Goal: Task Accomplishment & Management: Use online tool/utility

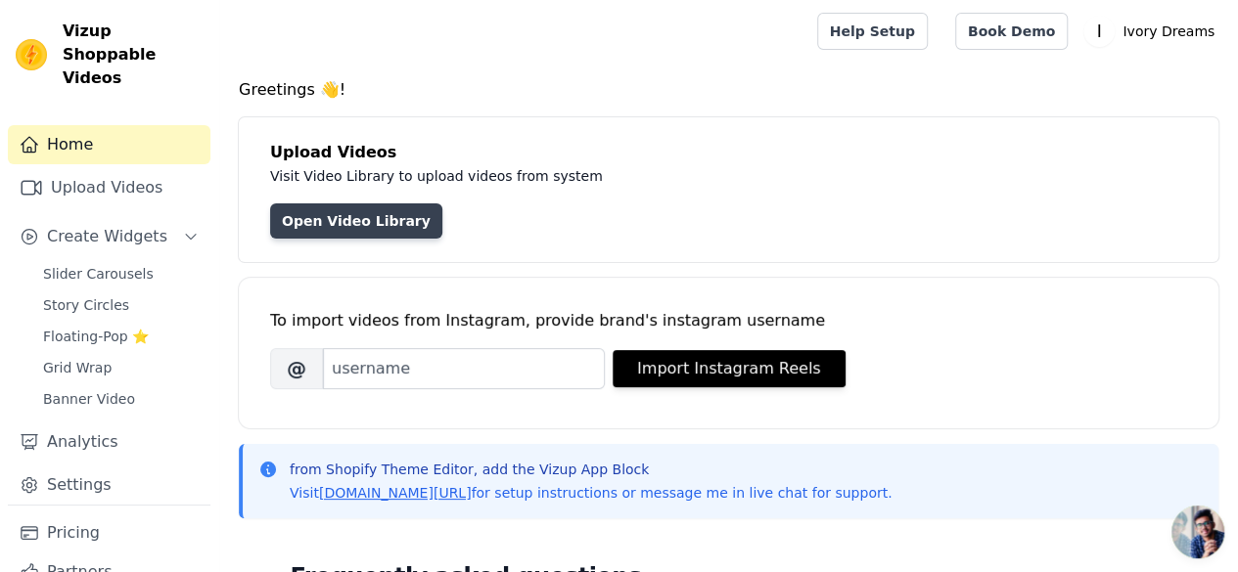
click at [381, 220] on link "Open Video Library" at bounding box center [356, 221] width 172 height 35
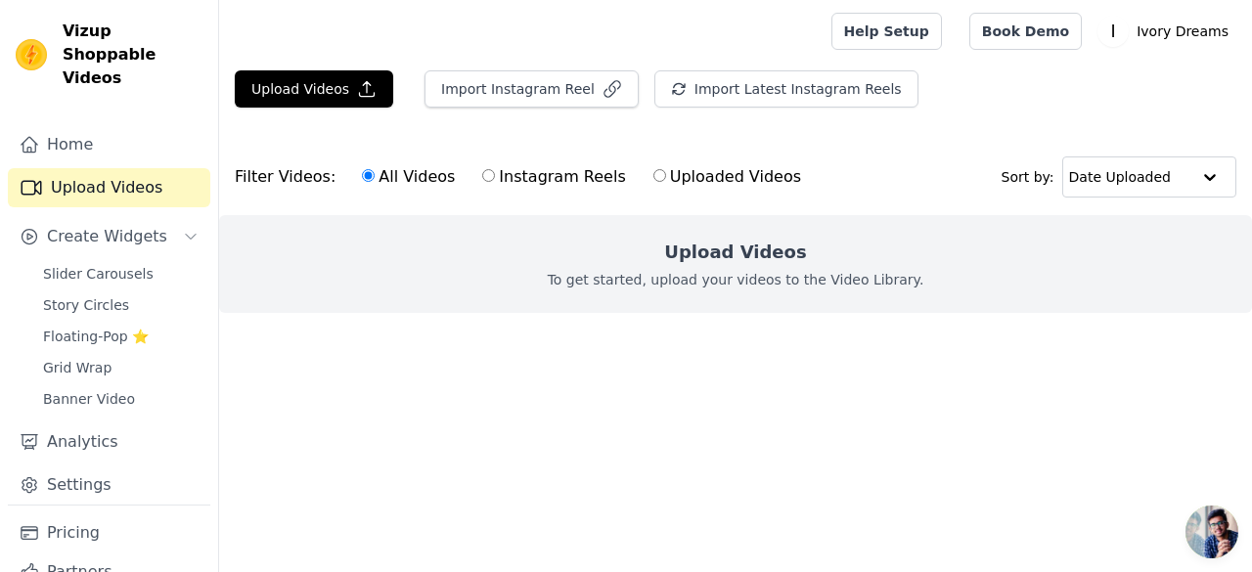
click at [482, 173] on input "Instagram Reels" at bounding box center [488, 175] width 13 height 13
radio input "true"
click at [505, 92] on button "Import Instagram Reel" at bounding box center [532, 88] width 214 height 37
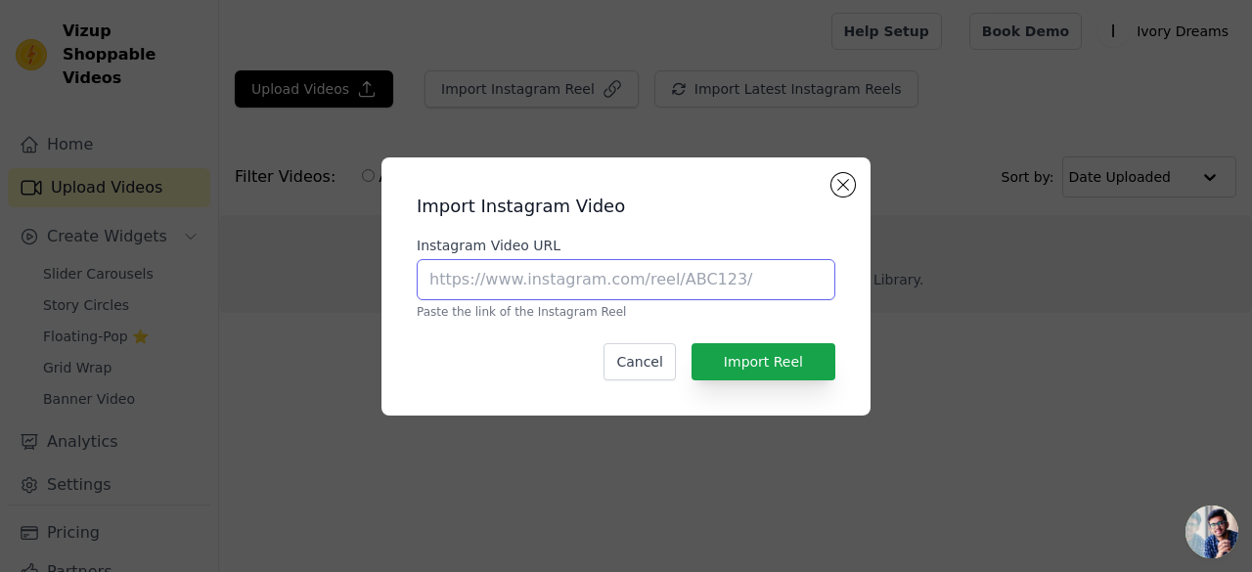
click at [598, 281] on input "Instagram Video URL" at bounding box center [626, 279] width 419 height 41
paste input "[URL][DOMAIN_NAME][DOMAIN_NAME]"
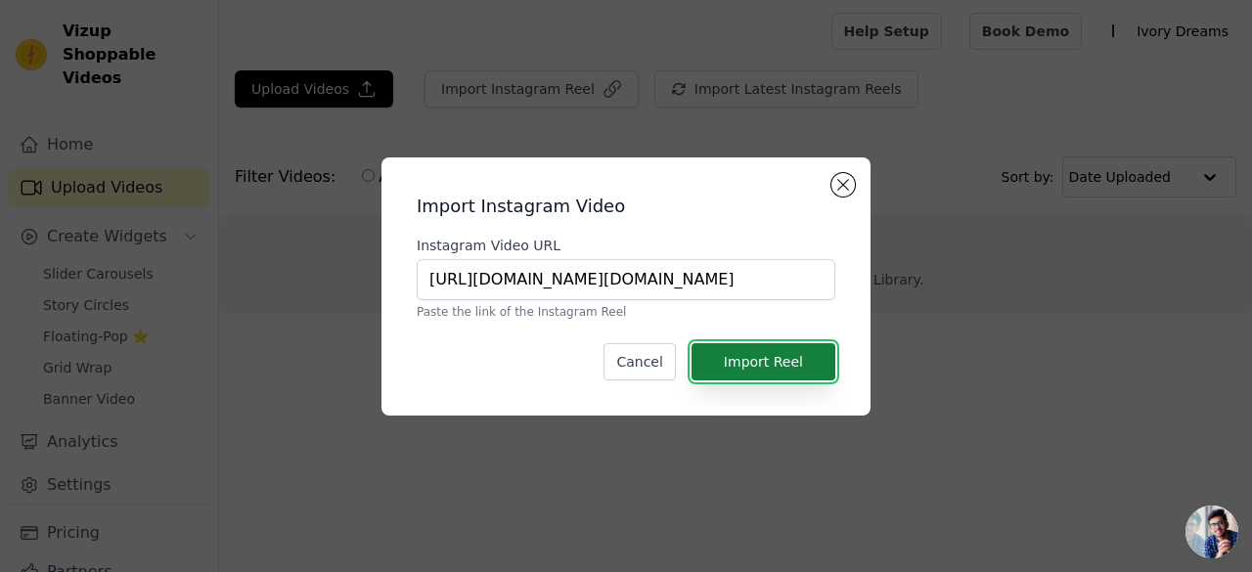
click at [804, 358] on button "Import Reel" at bounding box center [764, 361] width 144 height 37
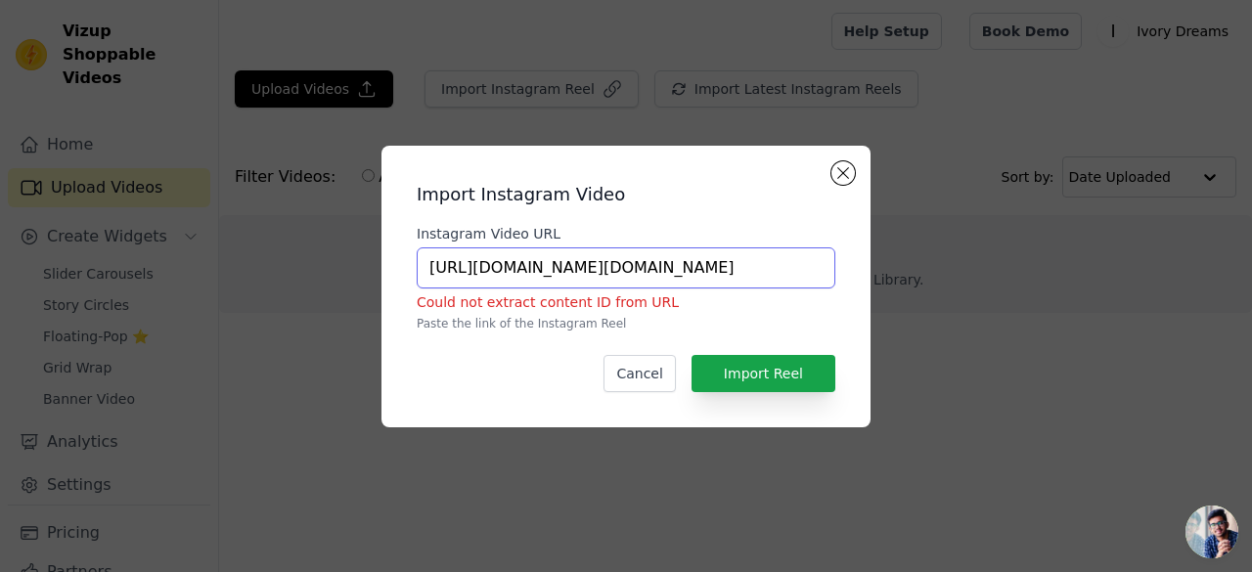
click at [781, 279] on input "[URL][DOMAIN_NAME][DOMAIN_NAME]" at bounding box center [626, 268] width 419 height 41
type input "[URL][DOMAIN_NAME][DOMAIN_NAME]"
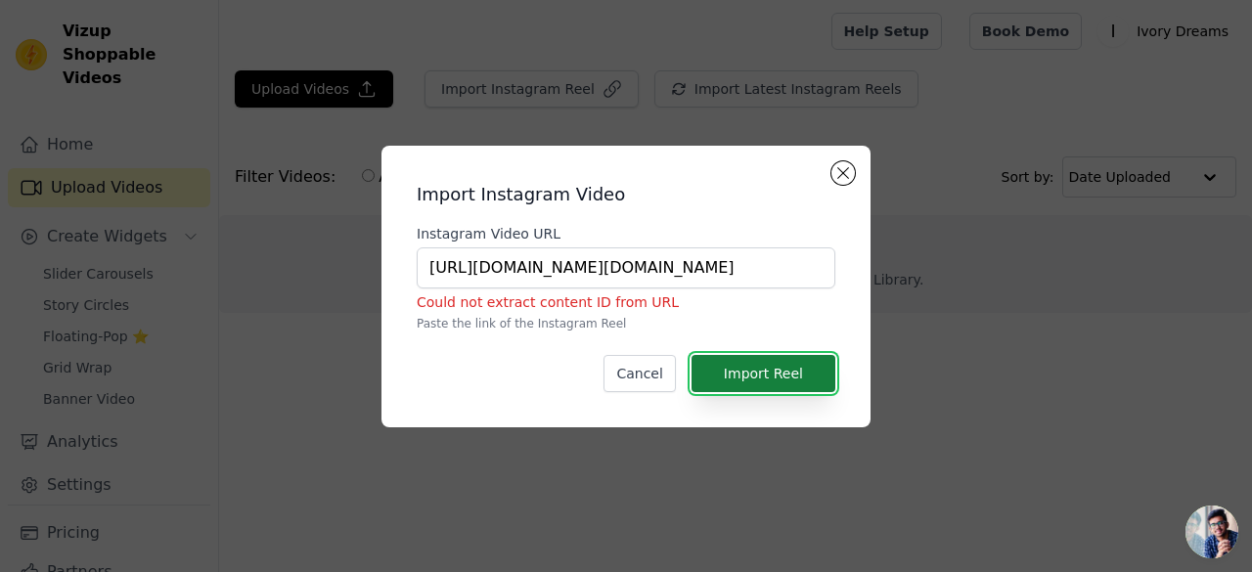
click at [762, 366] on button "Import Reel" at bounding box center [764, 373] width 144 height 37
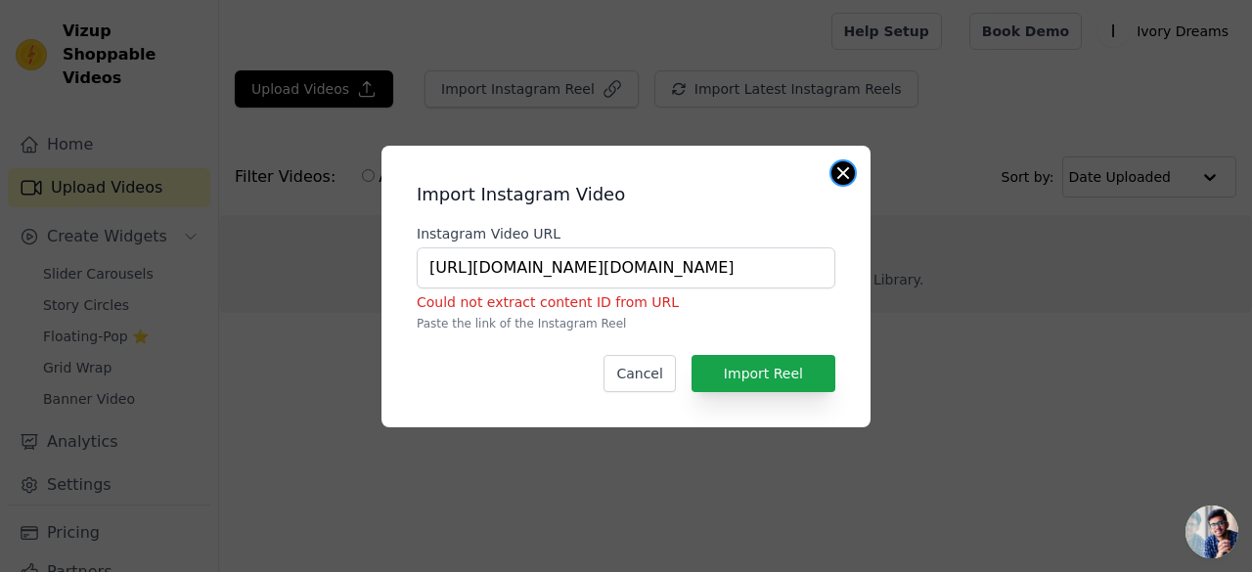
click at [838, 163] on button "Close modal" at bounding box center [843, 172] width 23 height 23
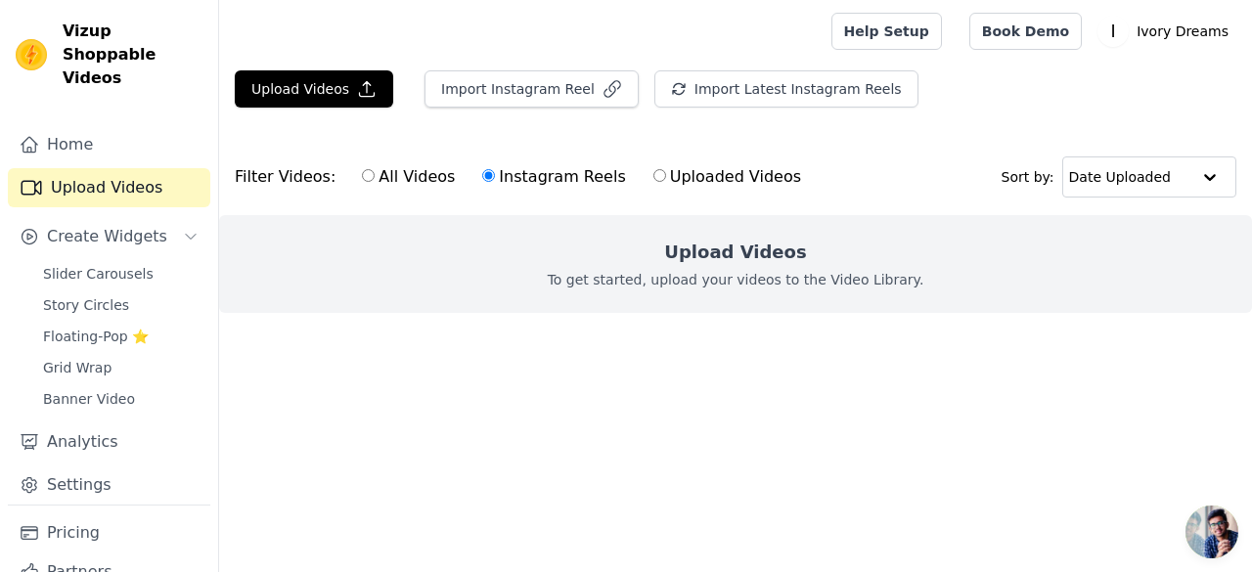
click at [366, 169] on label "All Videos" at bounding box center [408, 176] width 95 height 25
click at [366, 169] on input "All Videos" at bounding box center [368, 175] width 13 height 13
radio input "true"
click at [530, 100] on button "Import Instagram Reel" at bounding box center [532, 88] width 214 height 37
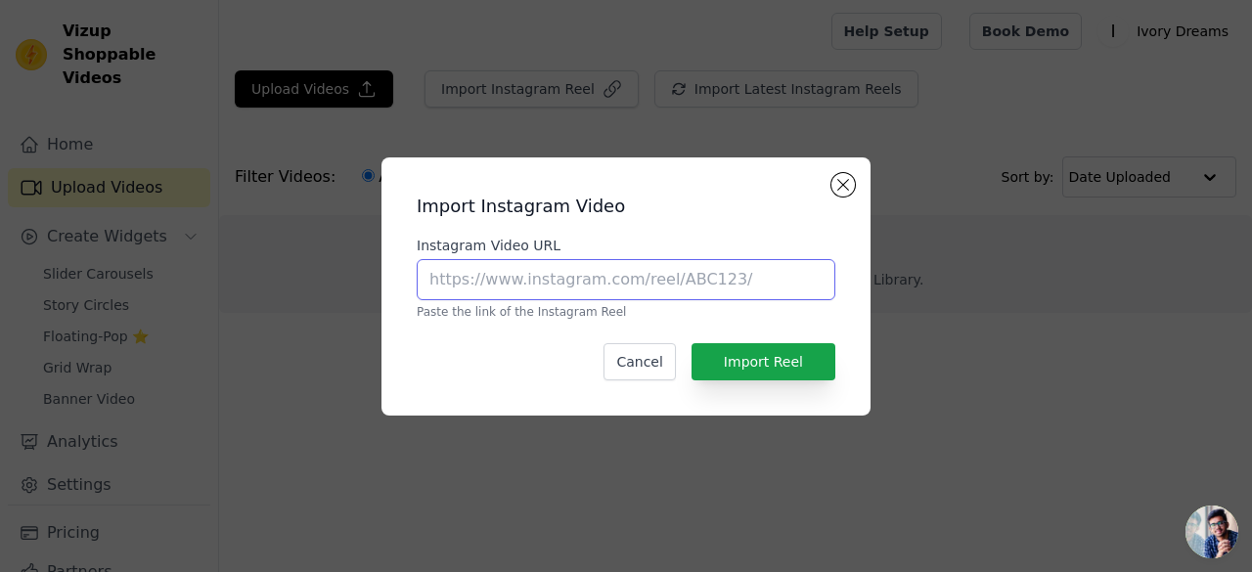
click at [538, 288] on input "Instagram Video URL" at bounding box center [626, 279] width 419 height 41
paste input "[URL][DOMAIN_NAME][DOMAIN_NAME]"
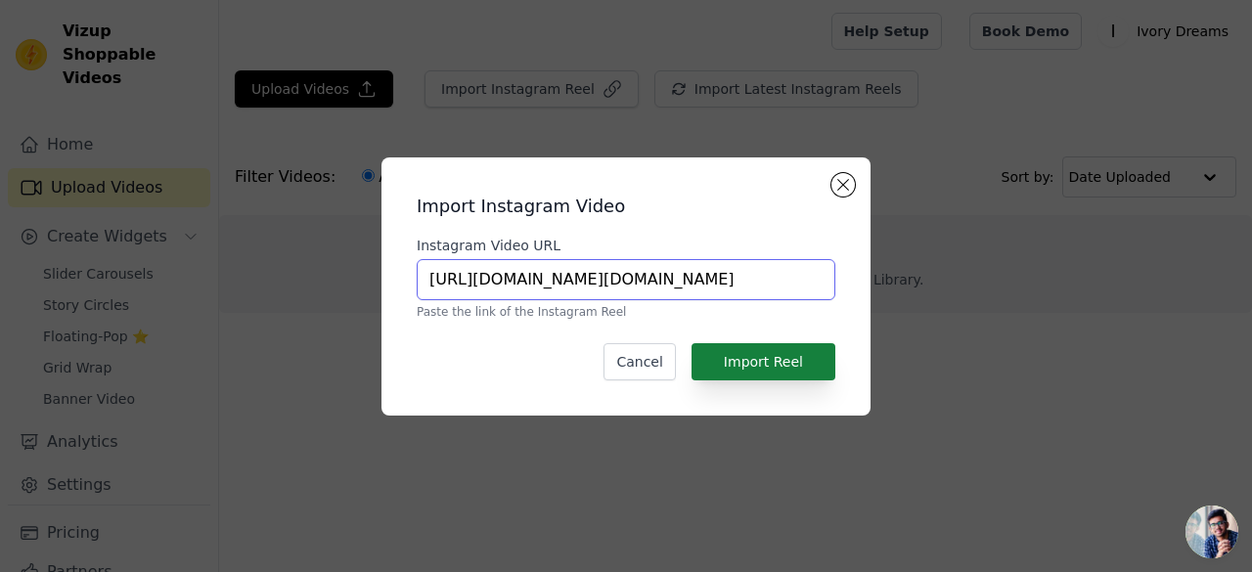
type input "[URL][DOMAIN_NAME][DOMAIN_NAME]"
click at [741, 358] on button "Import Reel" at bounding box center [764, 361] width 144 height 37
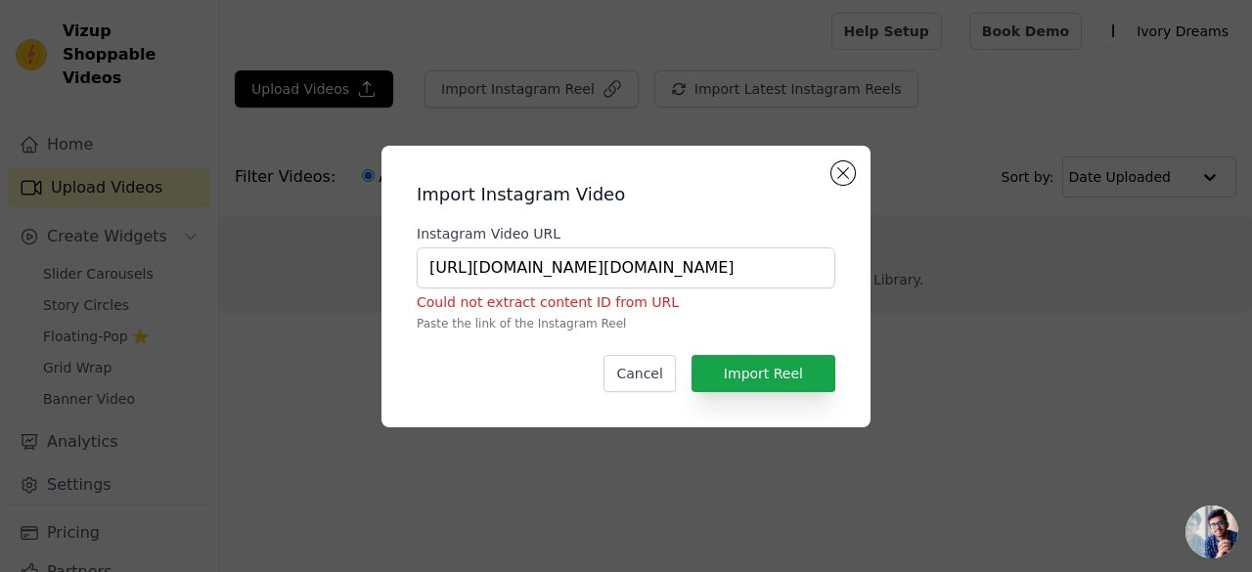
click at [838, 186] on div "Import Instagram Video Instagram Video URL [URL][DOMAIN_NAME][DOMAIN_NAME] Coul…" at bounding box center [626, 286] width 458 height 250
click at [841, 182] on button "Close modal" at bounding box center [843, 172] width 23 height 23
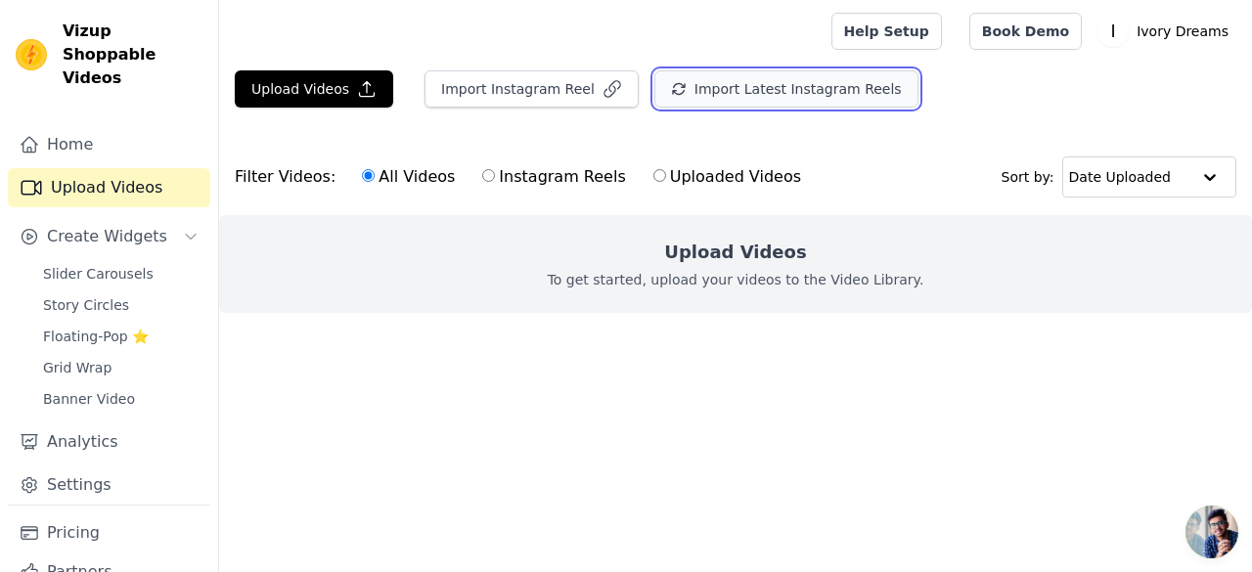
click at [779, 101] on button "Import Latest Instagram Reels" at bounding box center [787, 88] width 264 height 37
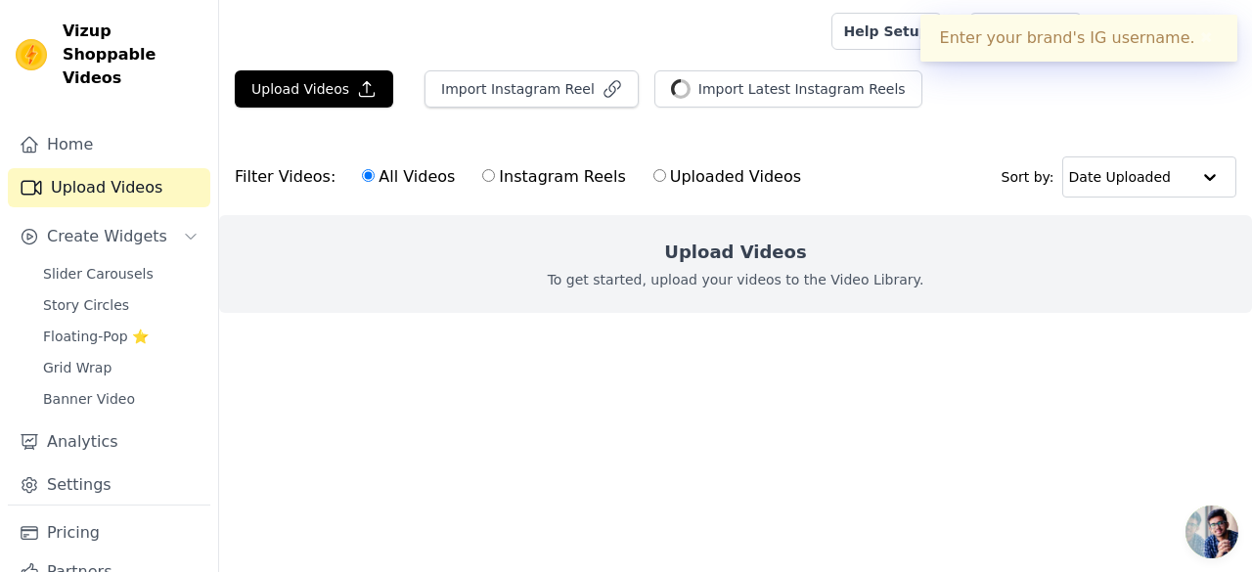
click at [1006, 41] on div "Enter your brand's IG username. ✖" at bounding box center [1079, 38] width 317 height 47
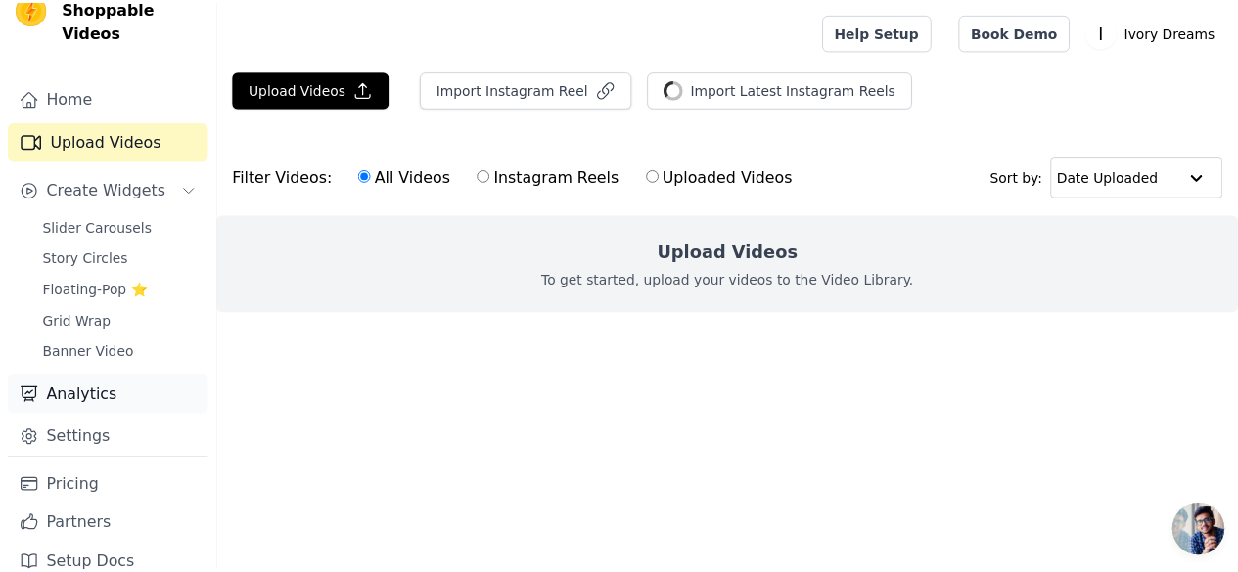
scroll to position [45, 0]
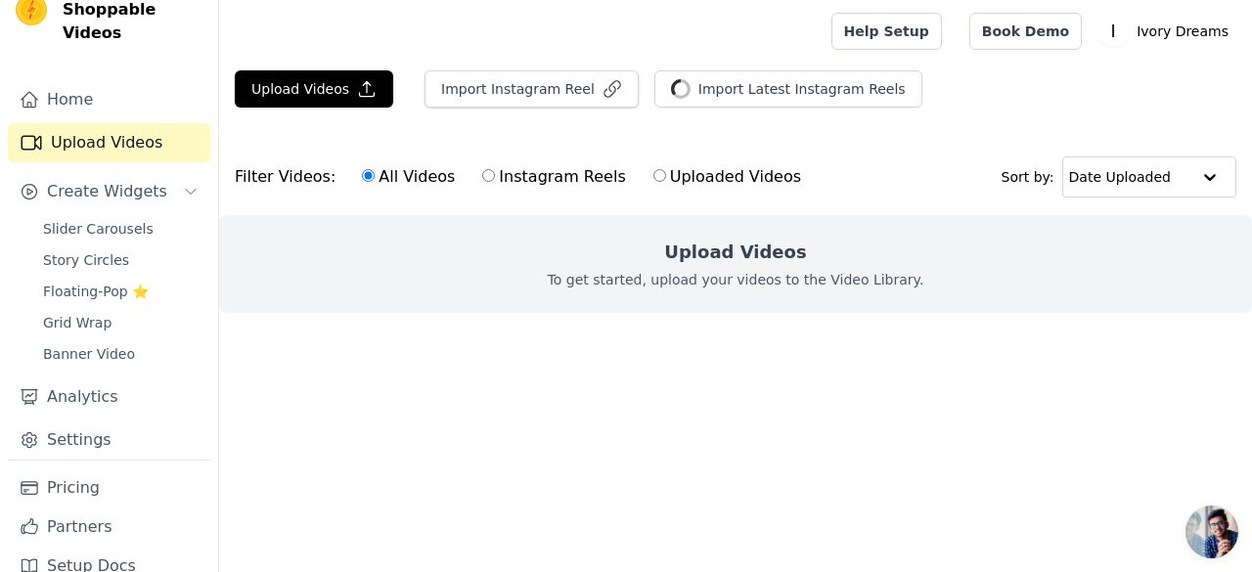
click at [482, 179] on input "Instagram Reels" at bounding box center [488, 175] width 13 height 13
radio input "true"
click at [653, 183] on label "Uploaded Videos" at bounding box center [728, 176] width 150 height 25
click at [654, 182] on input "Uploaded Videos" at bounding box center [660, 175] width 13 height 13
radio input "true"
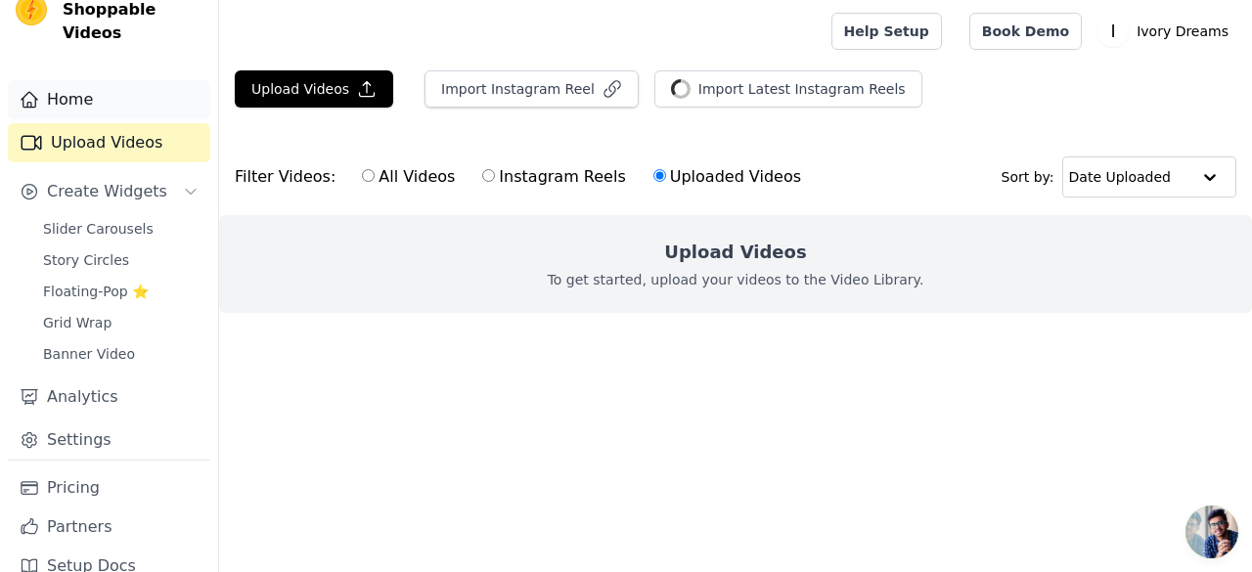
drag, startPoint x: 475, startPoint y: 159, endPoint x: 78, endPoint y: 80, distance: 404.1
click at [78, 80] on div "Vizup Shoppable Videos Home Upload Videos Create Widgets Slider Carousels Story…" at bounding box center [626, 195] width 1252 height 391
click at [78, 80] on link "Home" at bounding box center [109, 99] width 203 height 39
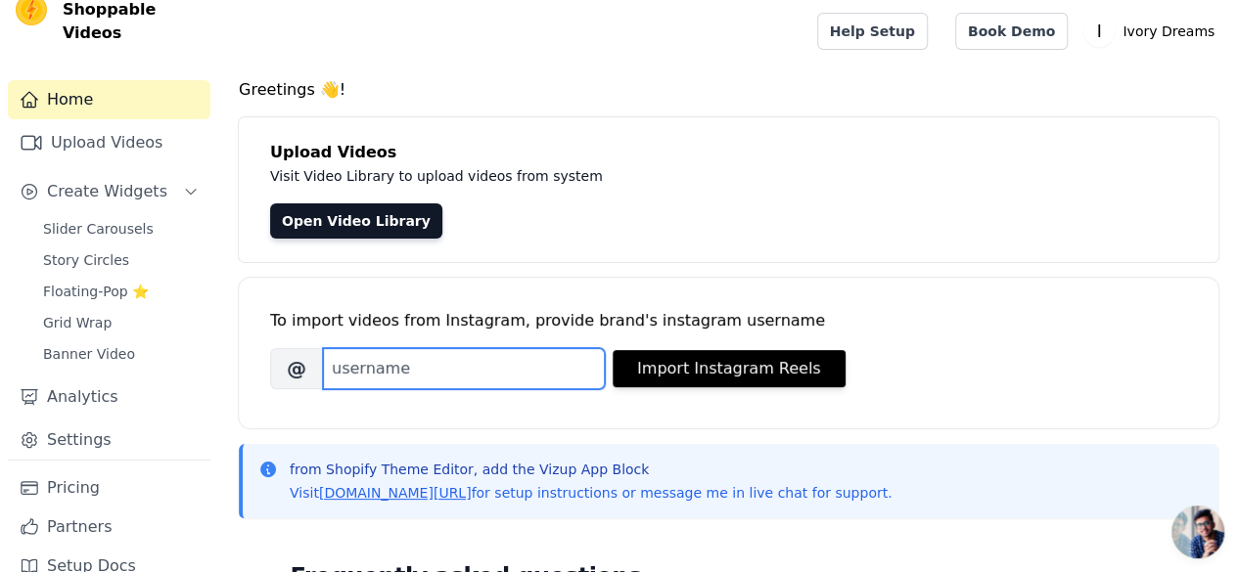
click at [403, 356] on input "Brand's Instagram Username" at bounding box center [464, 368] width 282 height 41
paste input "[URL][DOMAIN_NAME][DOMAIN_NAME]"
drag, startPoint x: 487, startPoint y: 371, endPoint x: 303, endPoint y: 380, distance: 184.2
click at [303, 380] on div "@ [URL][DOMAIN_NAME][DOMAIN_NAME]" at bounding box center [437, 368] width 335 height 41
click at [458, 379] on input "[DOMAIN_NAME][URL]" at bounding box center [464, 368] width 282 height 41
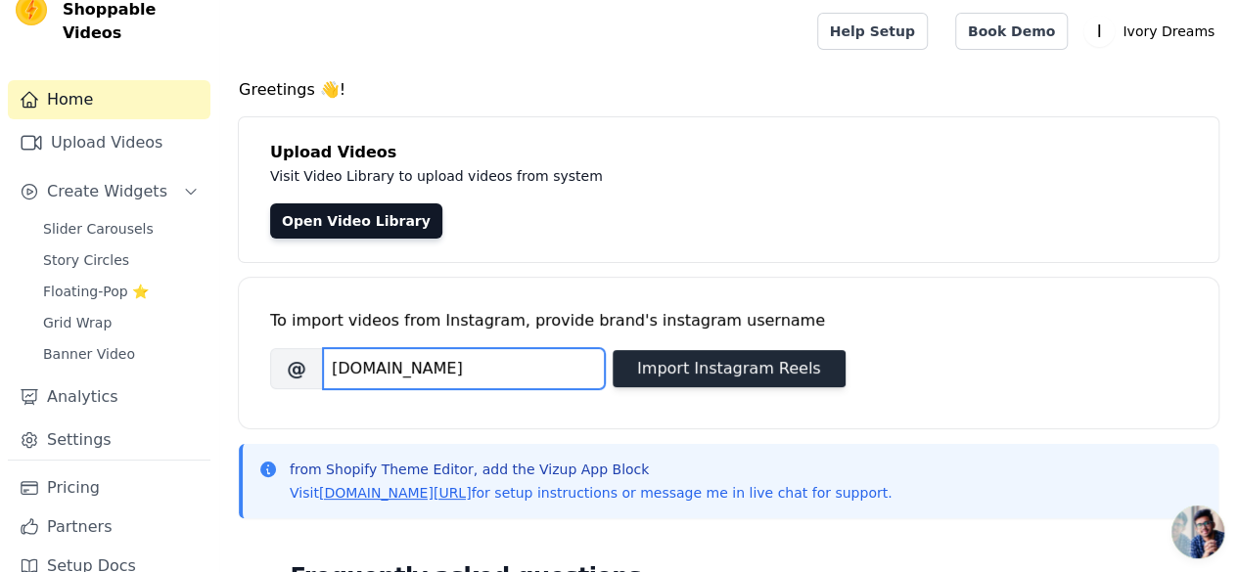
type input "[DOMAIN_NAME]"
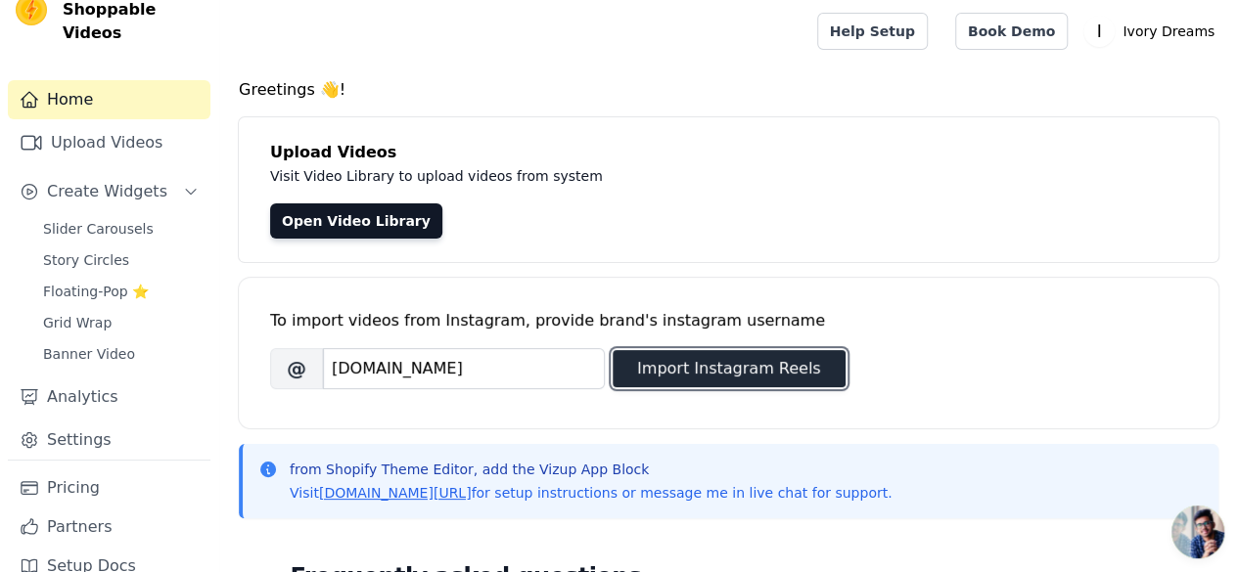
click at [756, 379] on button "Import Instagram Reels" at bounding box center [729, 368] width 233 height 37
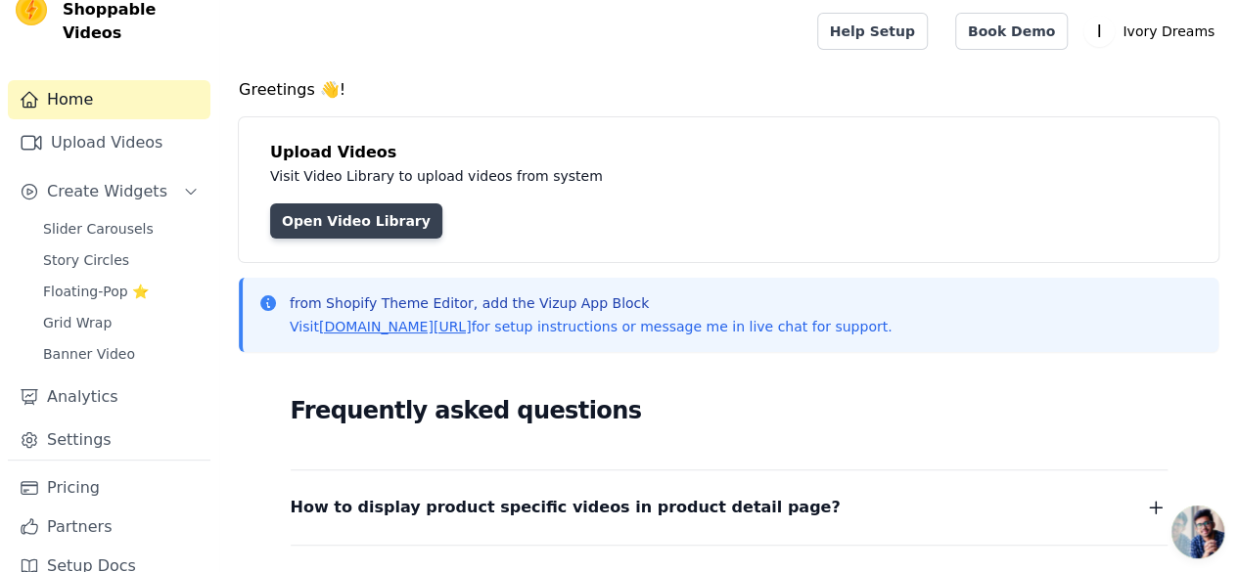
click at [373, 222] on link "Open Video Library" at bounding box center [356, 221] width 172 height 35
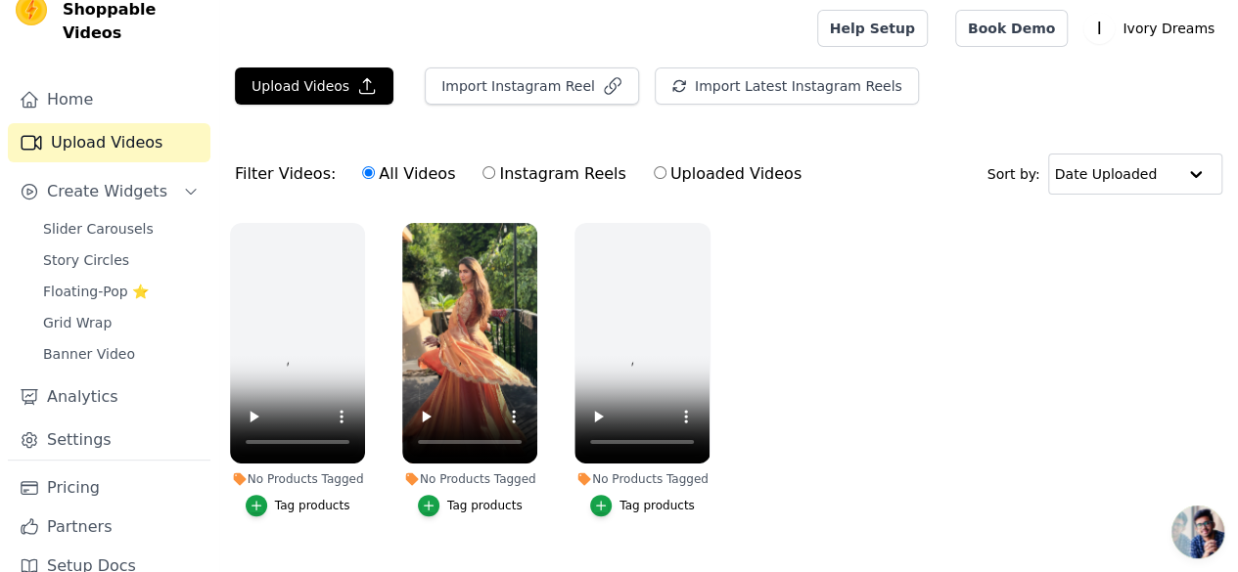
scroll to position [40, 0]
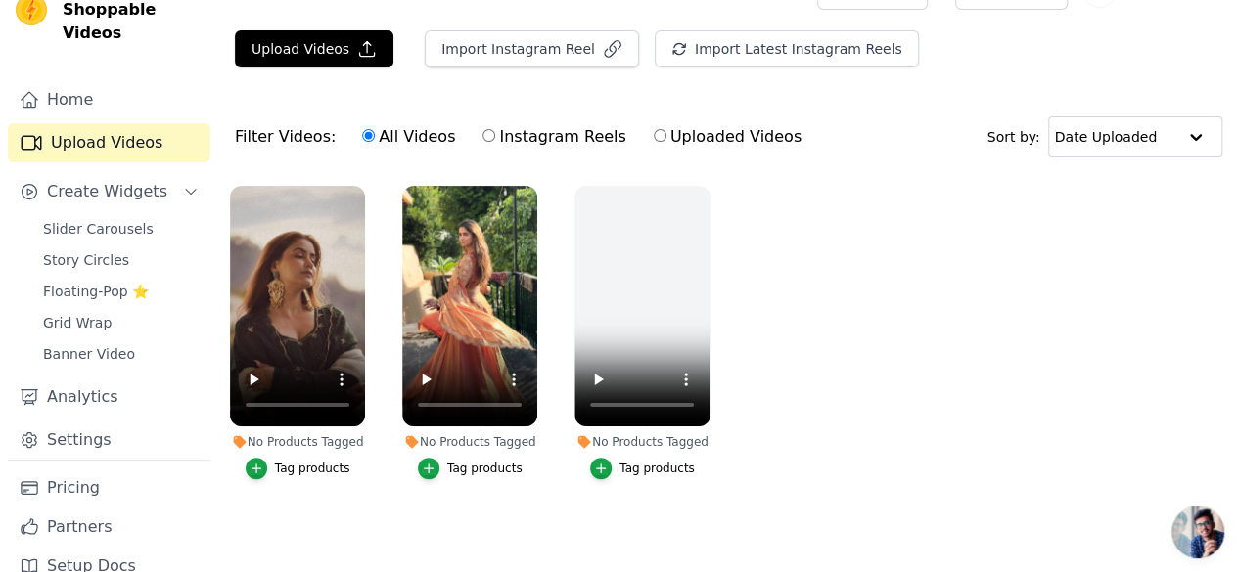
click at [304, 461] on div "Tag products" at bounding box center [312, 469] width 75 height 16
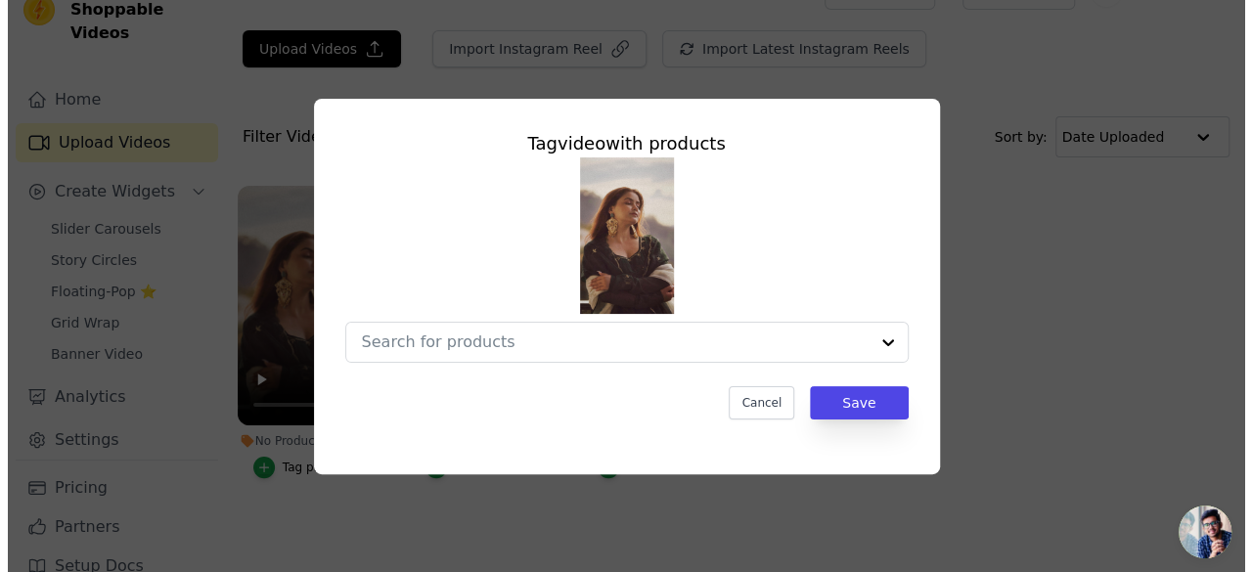
scroll to position [0, 0]
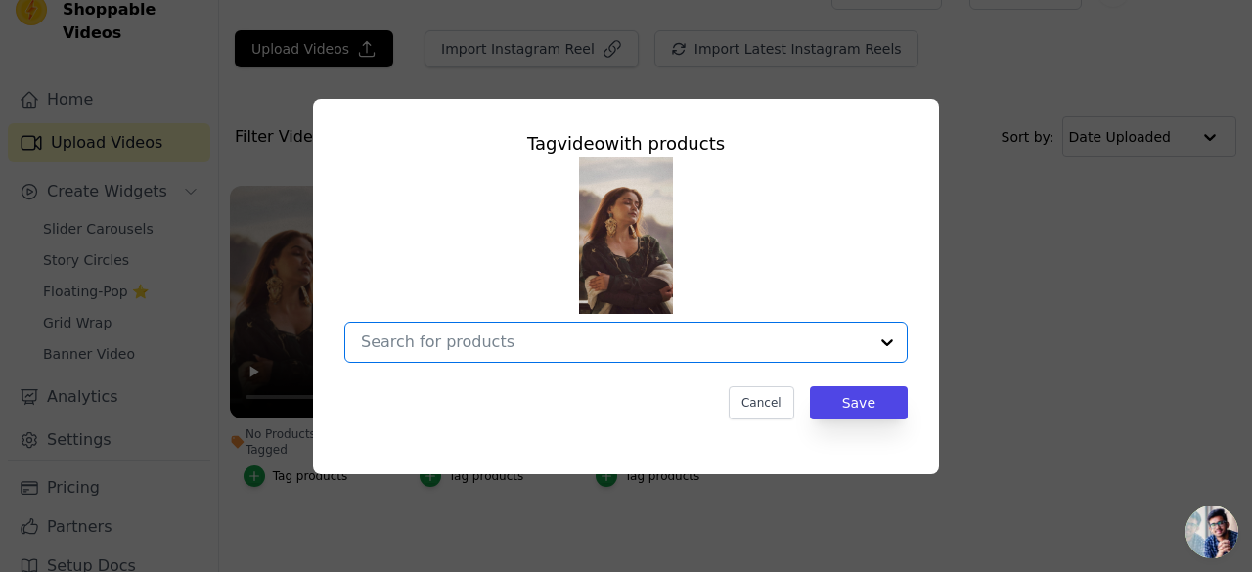
click at [489, 338] on input "No Products Tagged Tag video with products Option undefined, selected. Select i…" at bounding box center [614, 342] width 507 height 19
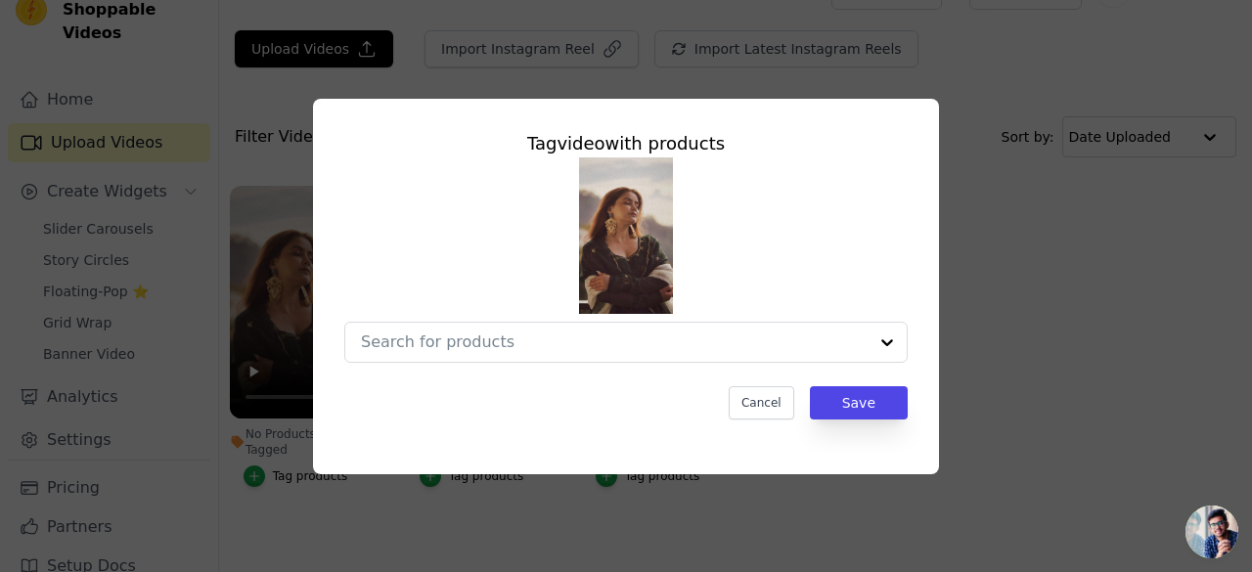
click at [497, 429] on div "Tag video with products Cancel Save" at bounding box center [626, 274] width 595 height 321
click at [763, 403] on button "Cancel" at bounding box center [762, 402] width 66 height 33
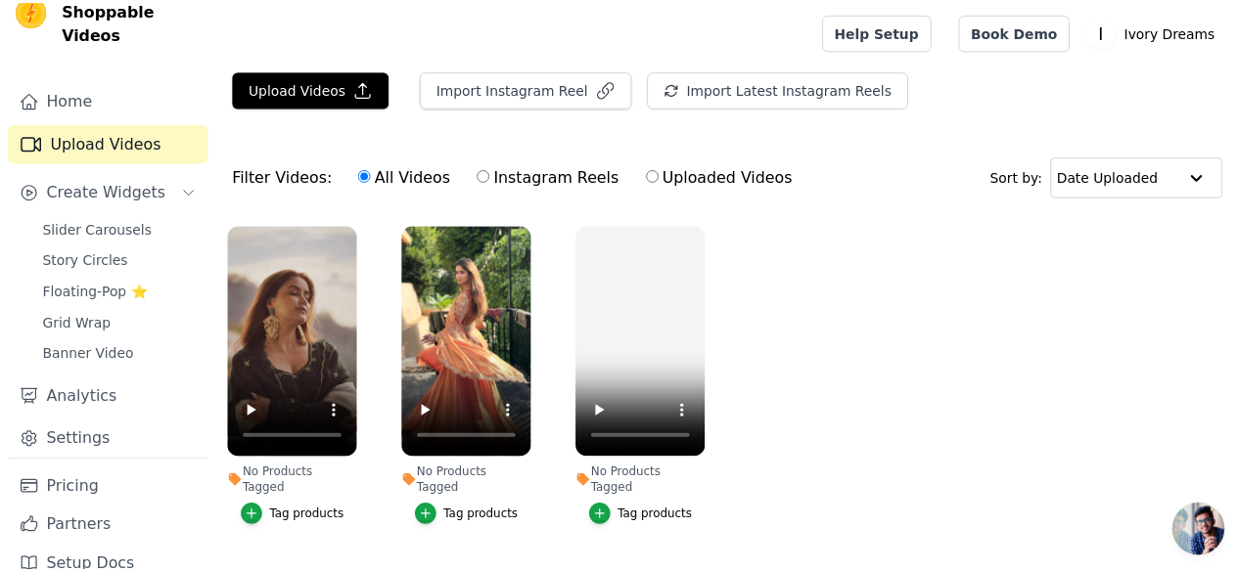
scroll to position [40, 0]
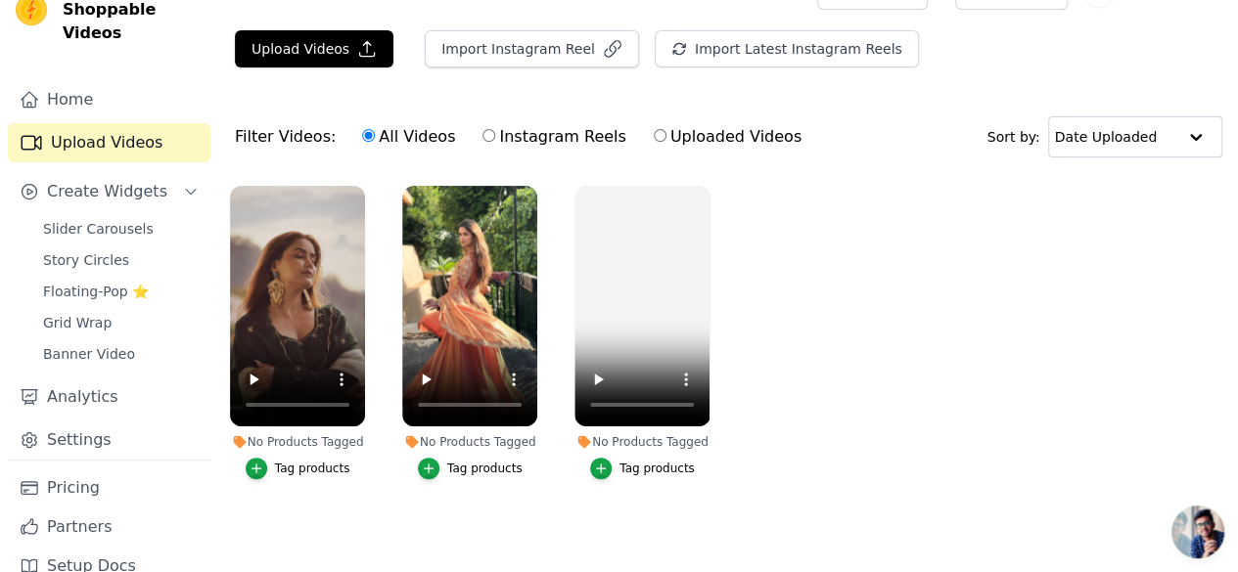
click at [471, 461] on div "Tag products" at bounding box center [484, 469] width 75 height 16
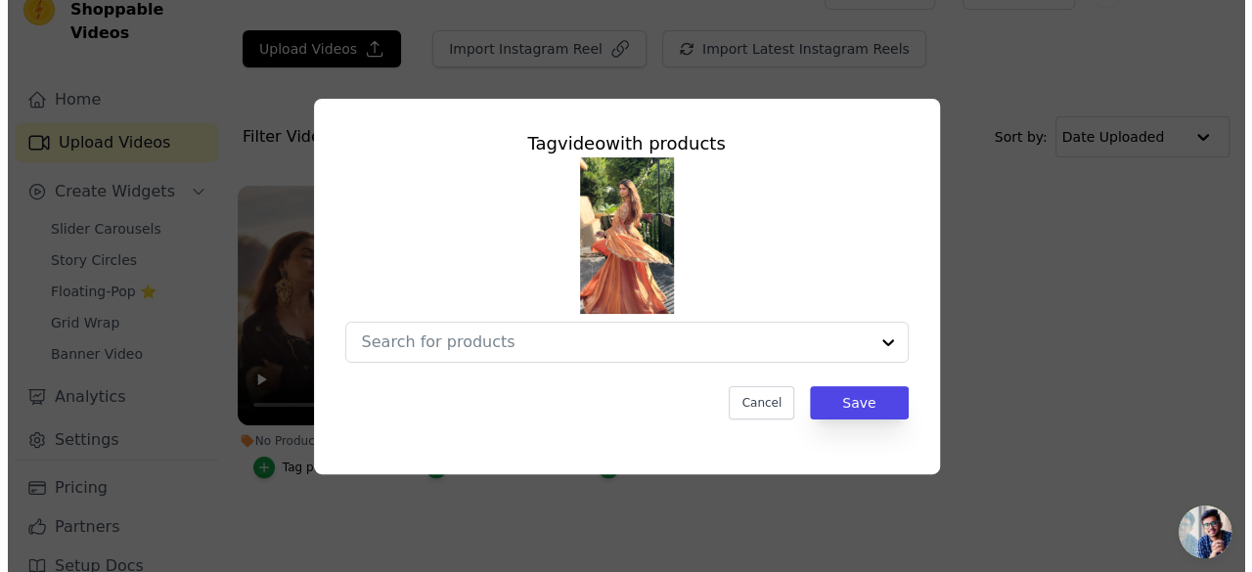
scroll to position [0, 0]
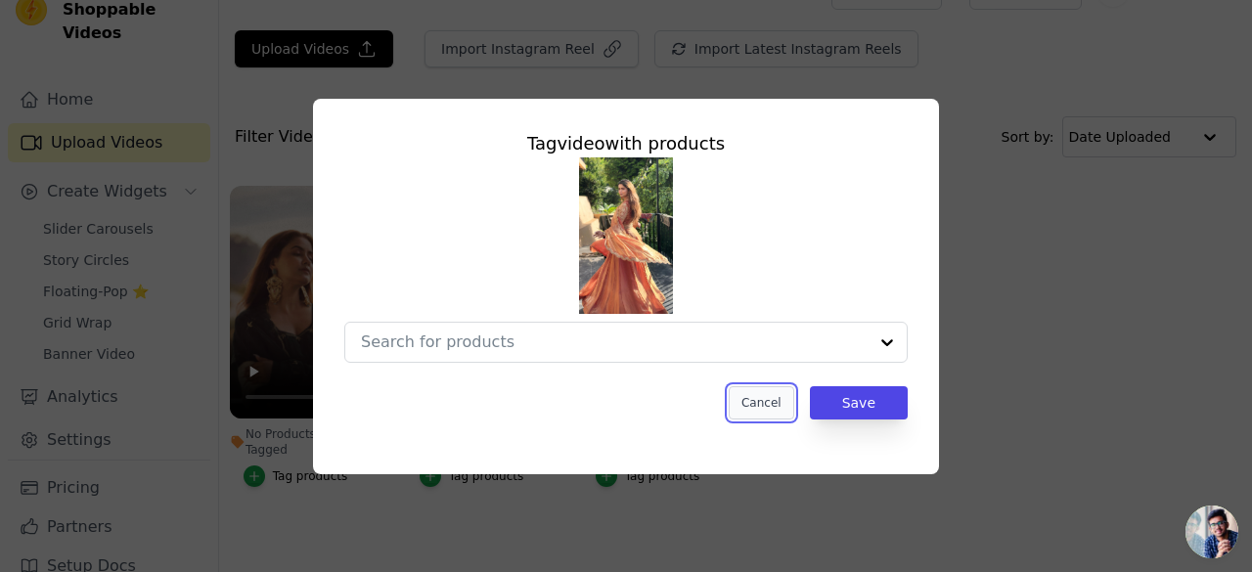
click at [785, 400] on button "Cancel" at bounding box center [762, 402] width 66 height 33
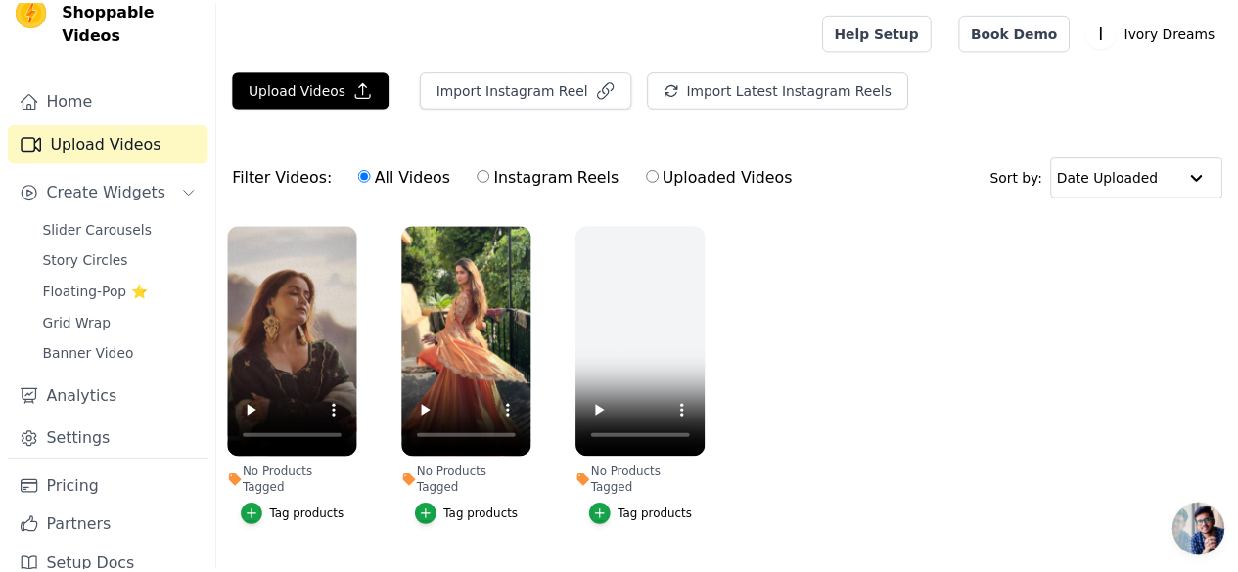
scroll to position [40, 0]
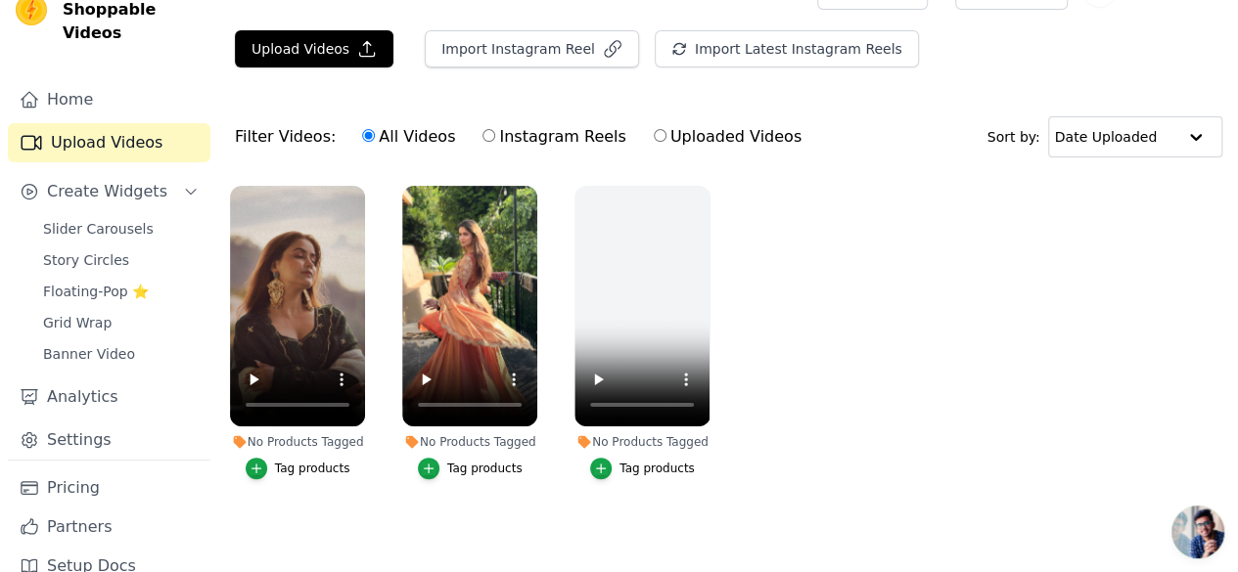
click at [484, 135] on label "Instagram Reels" at bounding box center [553, 136] width 145 height 25
click at [484, 135] on input "Instagram Reels" at bounding box center [488, 135] width 13 height 13
radio input "true"
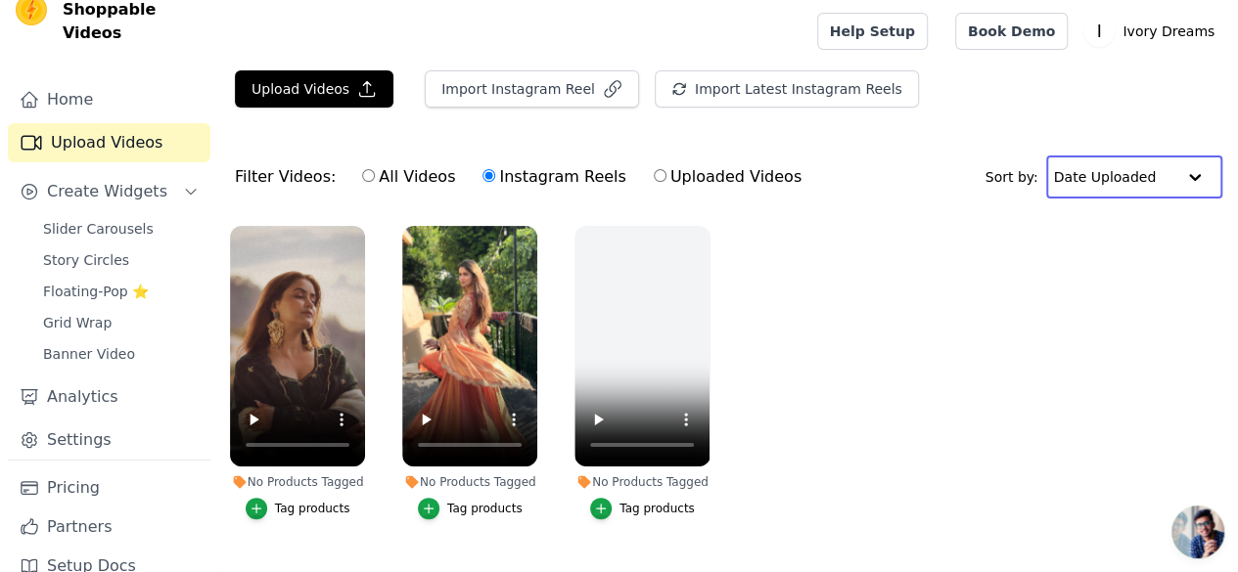
click at [1140, 177] on input "text" at bounding box center [1114, 177] width 121 height 39
click at [975, 317] on ul "No Products Tagged Tag products No Products Tagged Tag products No Products Tag…" at bounding box center [728, 392] width 1019 height 354
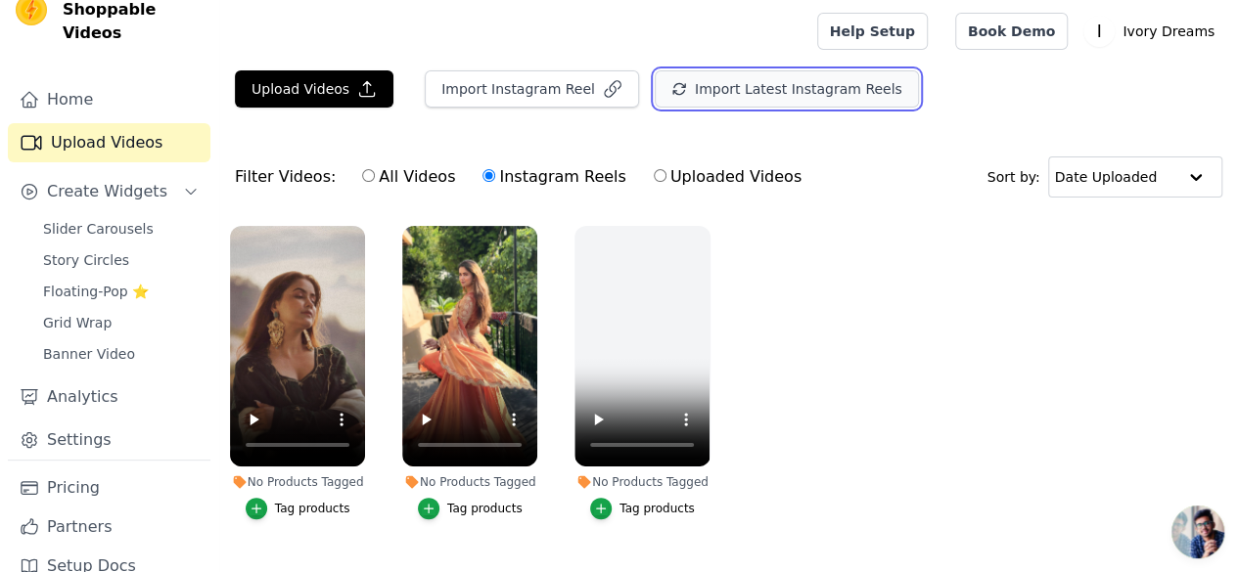
click at [750, 89] on button "Import Latest Instagram Reels" at bounding box center [787, 88] width 264 height 37
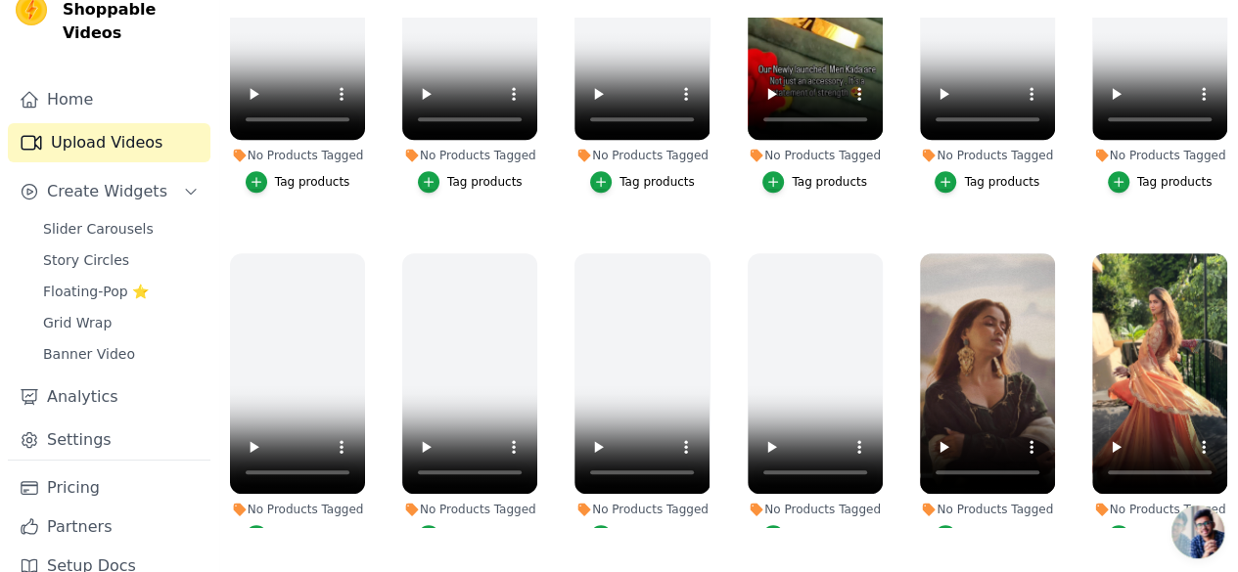
scroll to position [491, 0]
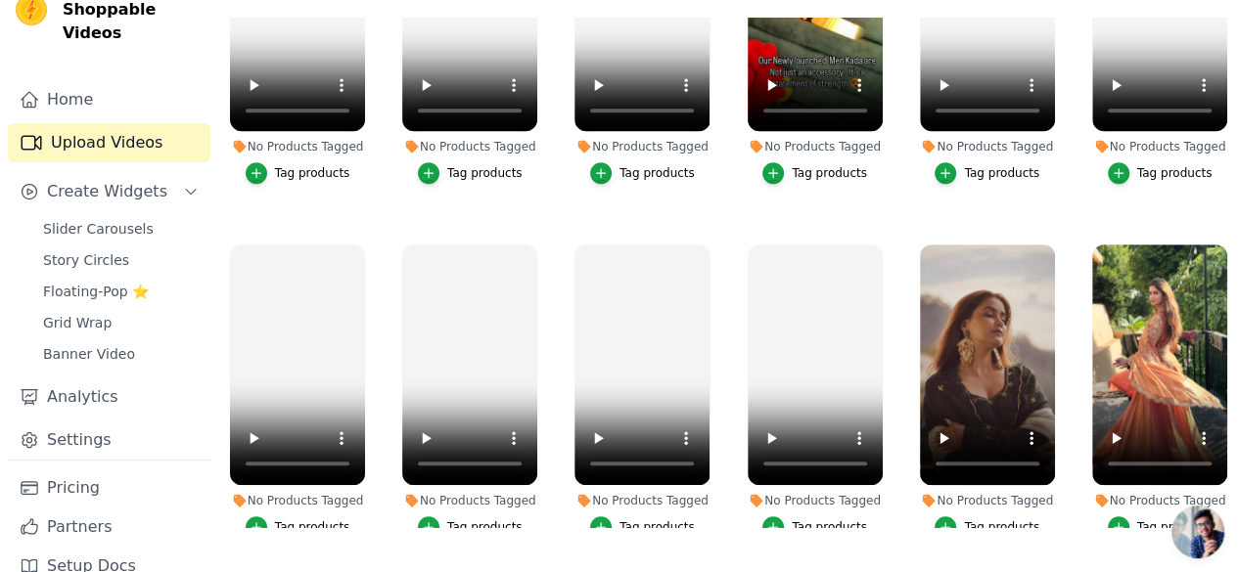
click at [793, 165] on div "Tag products" at bounding box center [829, 173] width 75 height 16
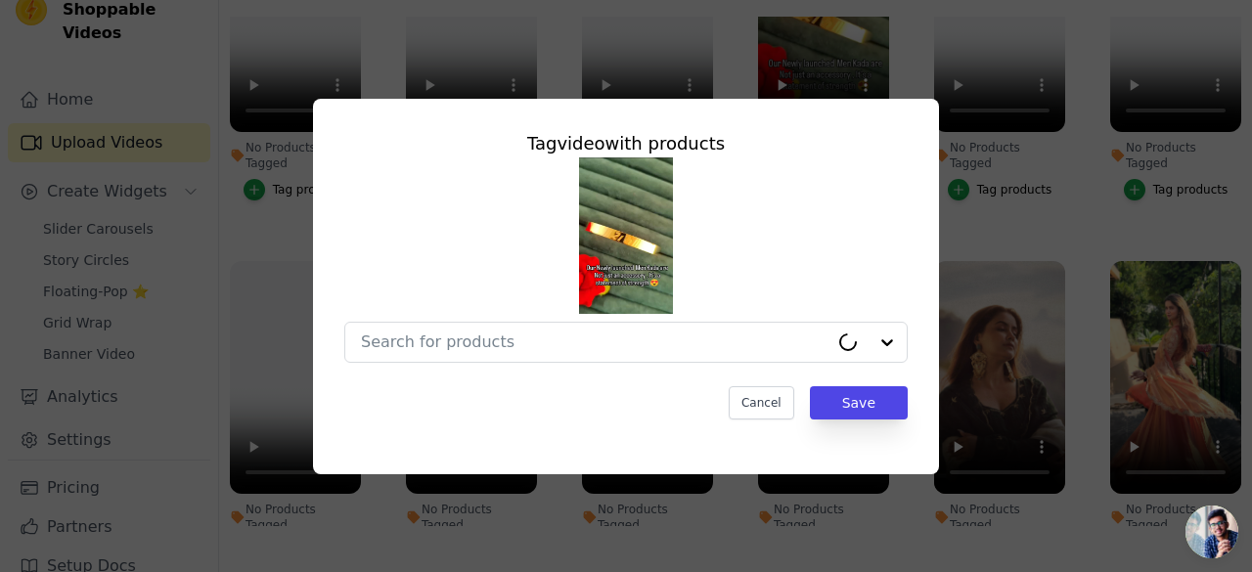
scroll to position [495, 0]
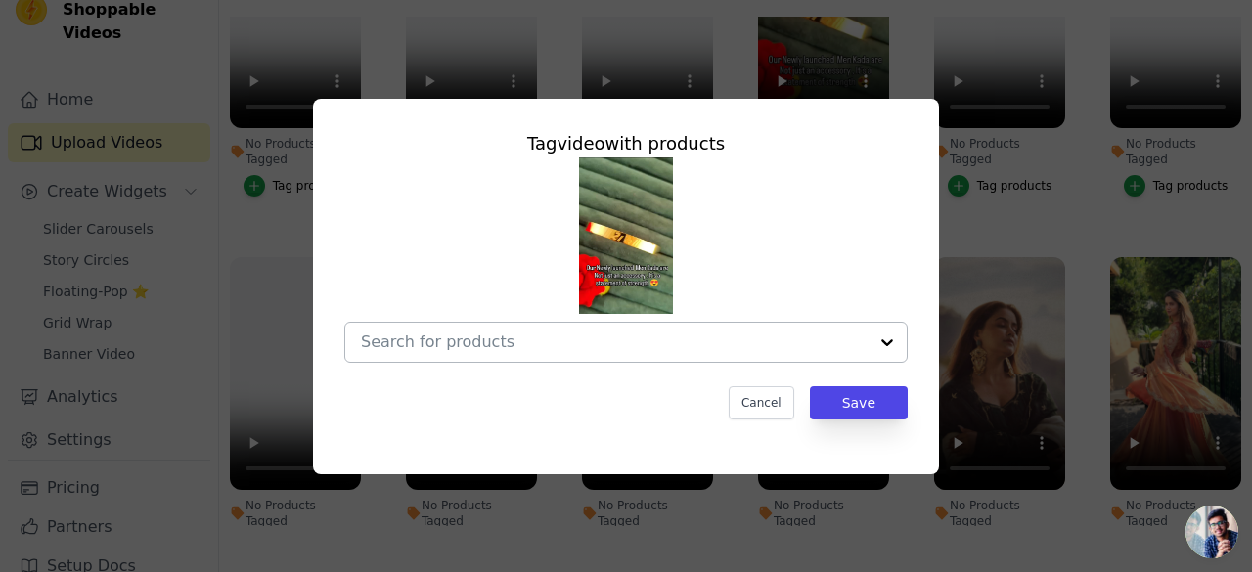
click at [750, 345] on input "No Products Tagged Tag video with products Cancel Save Tag products" at bounding box center [614, 342] width 507 height 19
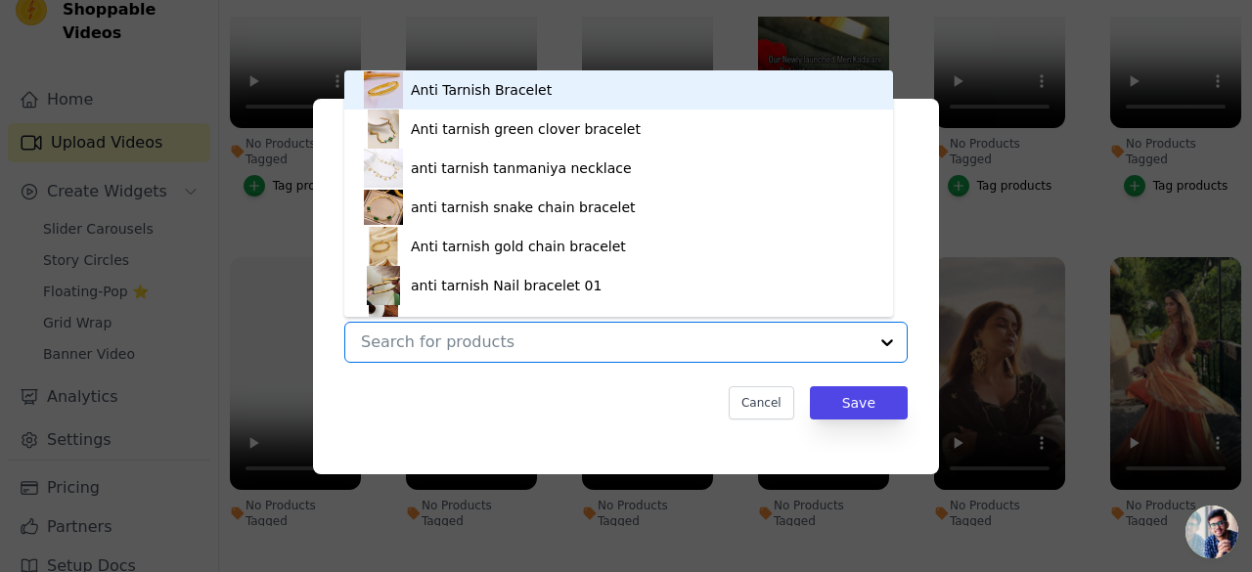
scroll to position [27, 0]
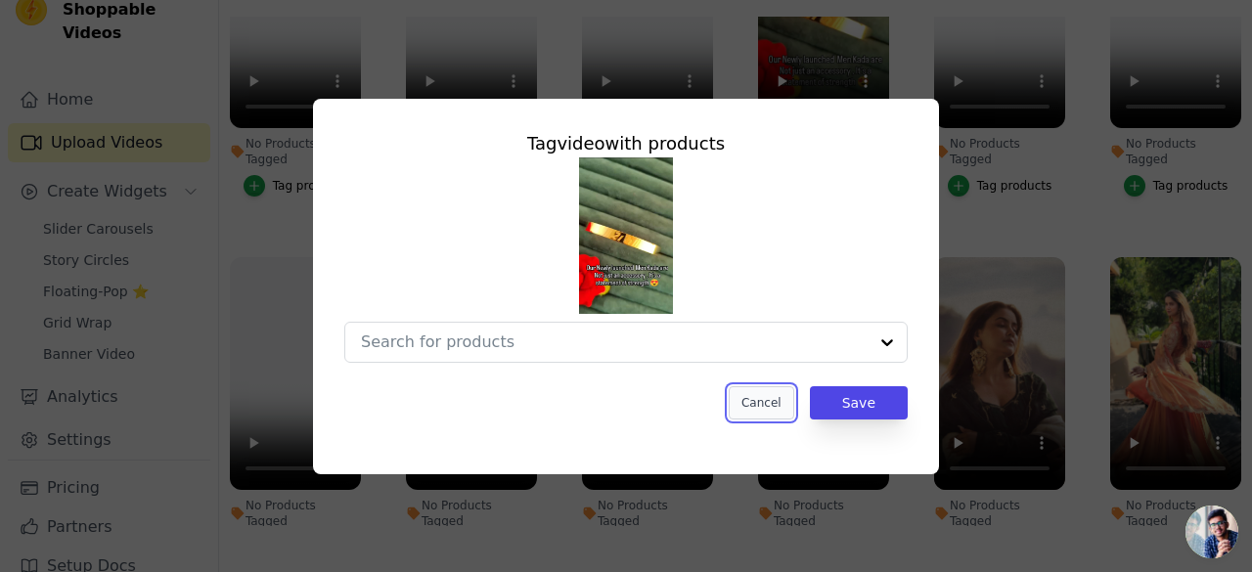
click at [769, 397] on button "Cancel" at bounding box center [762, 402] width 66 height 33
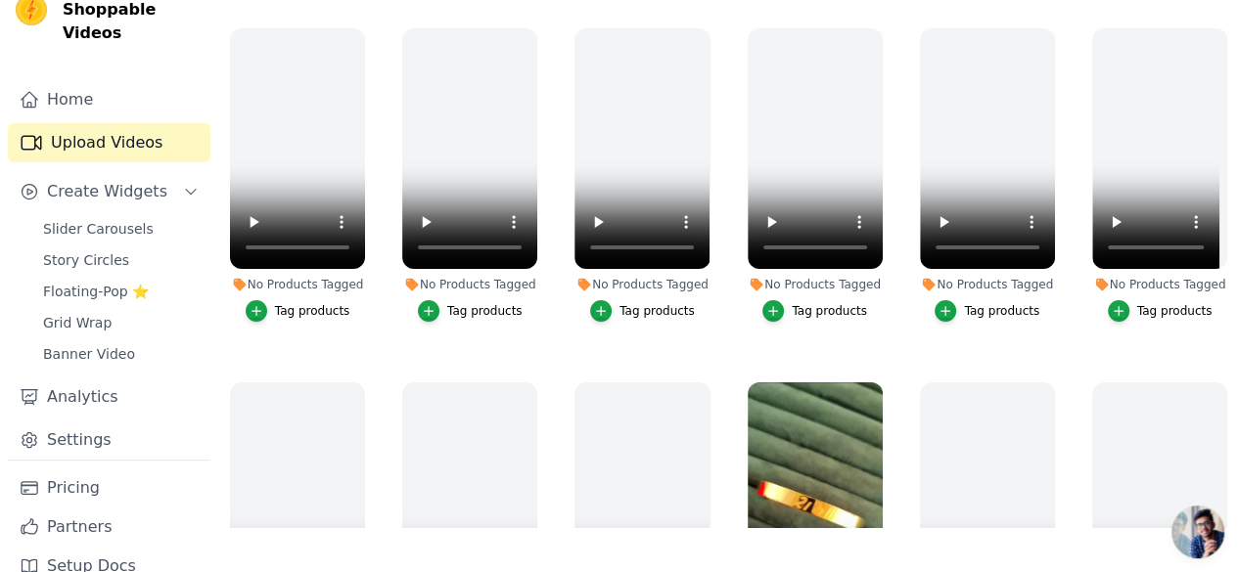
scroll to position [0, 0]
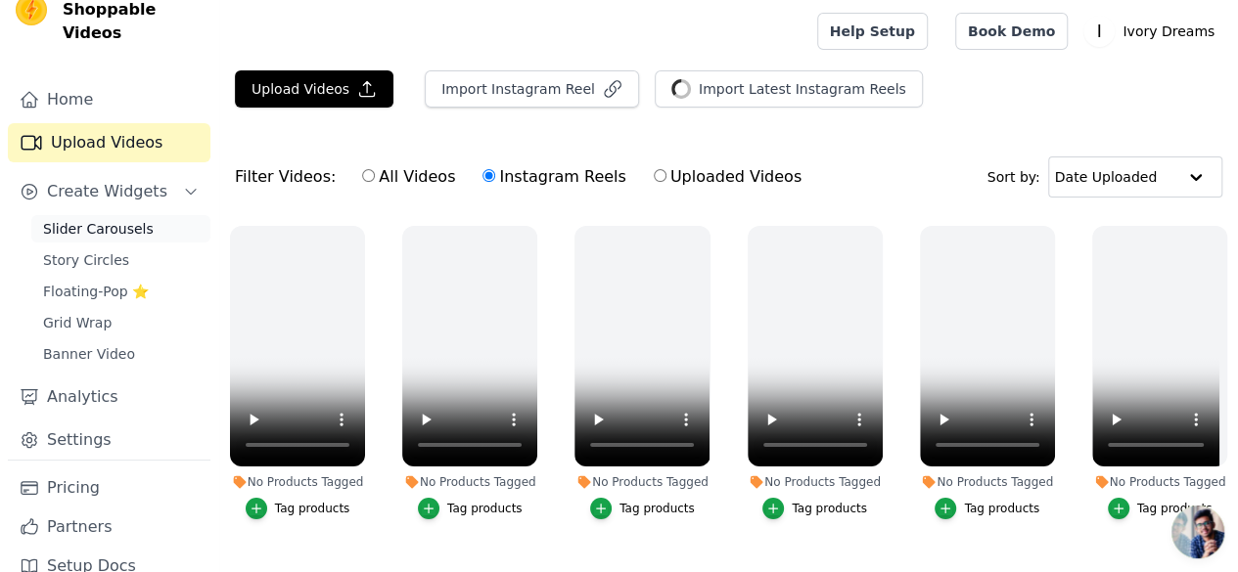
click at [123, 219] on span "Slider Carousels" at bounding box center [98, 229] width 111 height 20
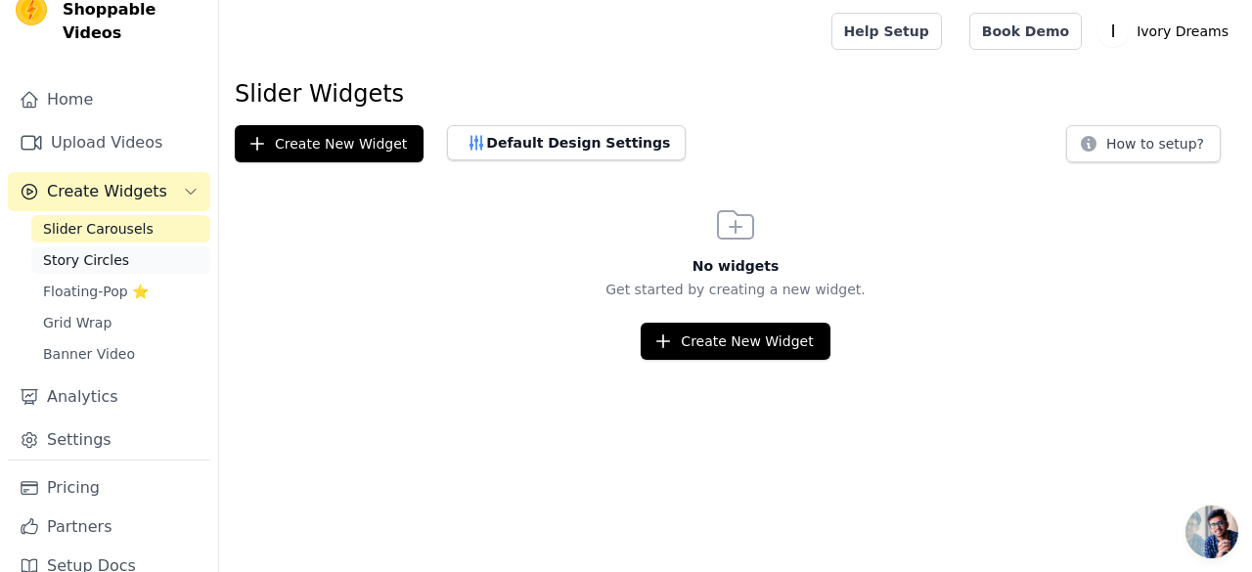
click at [94, 250] on span "Story Circles" at bounding box center [86, 260] width 86 height 20
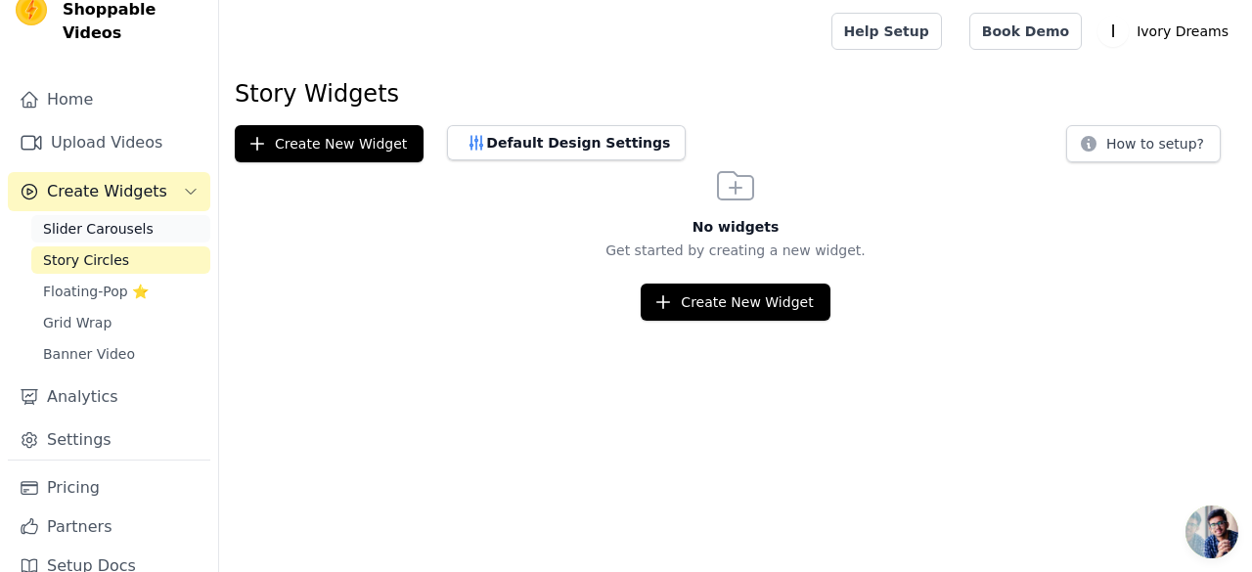
click at [127, 219] on span "Slider Carousels" at bounding box center [98, 229] width 111 height 20
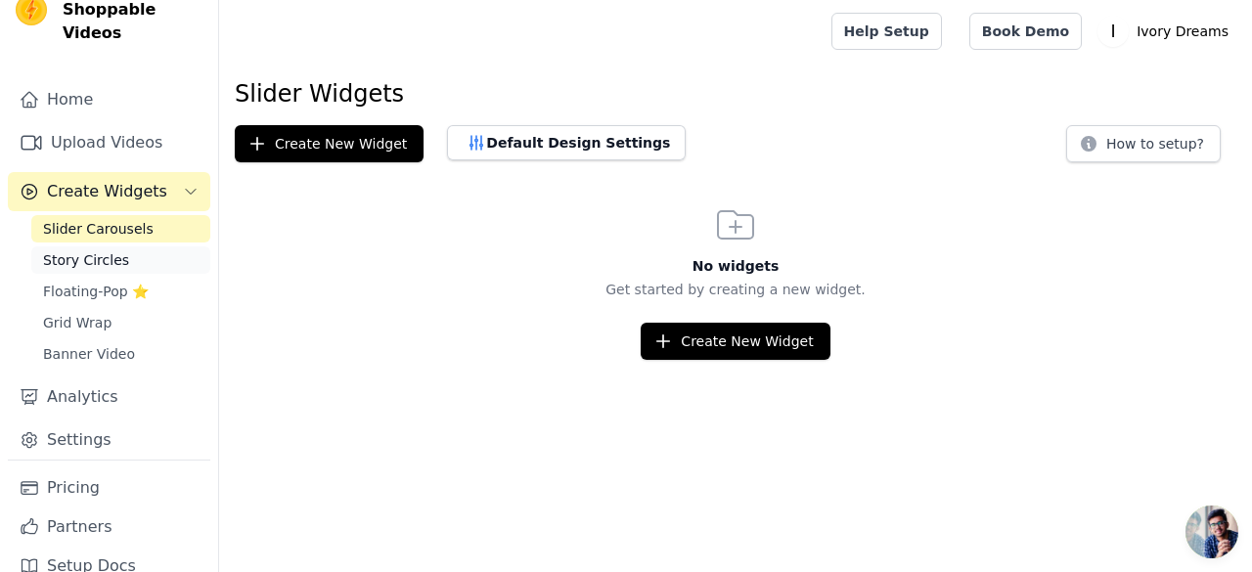
click at [87, 250] on span "Story Circles" at bounding box center [86, 260] width 86 height 20
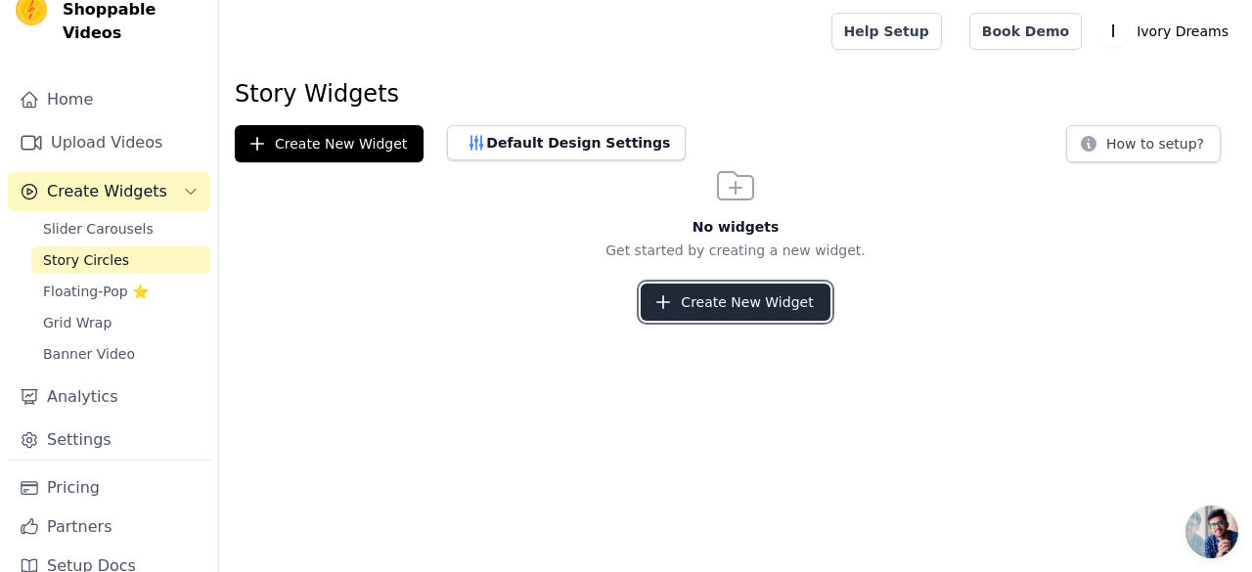
click at [719, 318] on button "Create New Widget" at bounding box center [735, 302] width 189 height 37
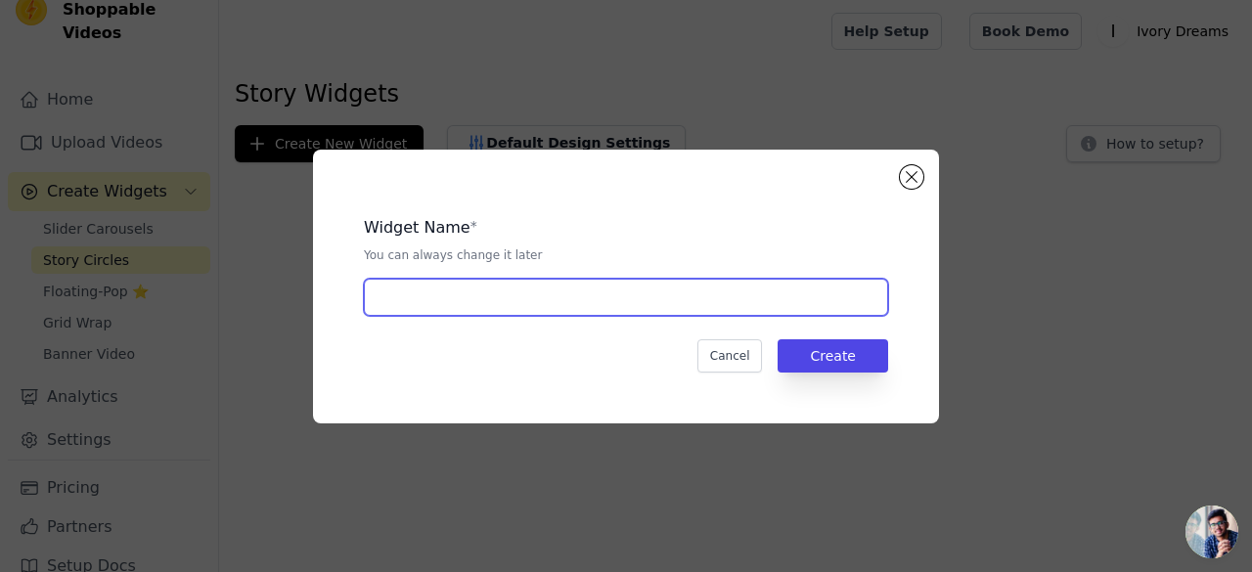
click at [590, 302] on input "text" at bounding box center [626, 297] width 524 height 37
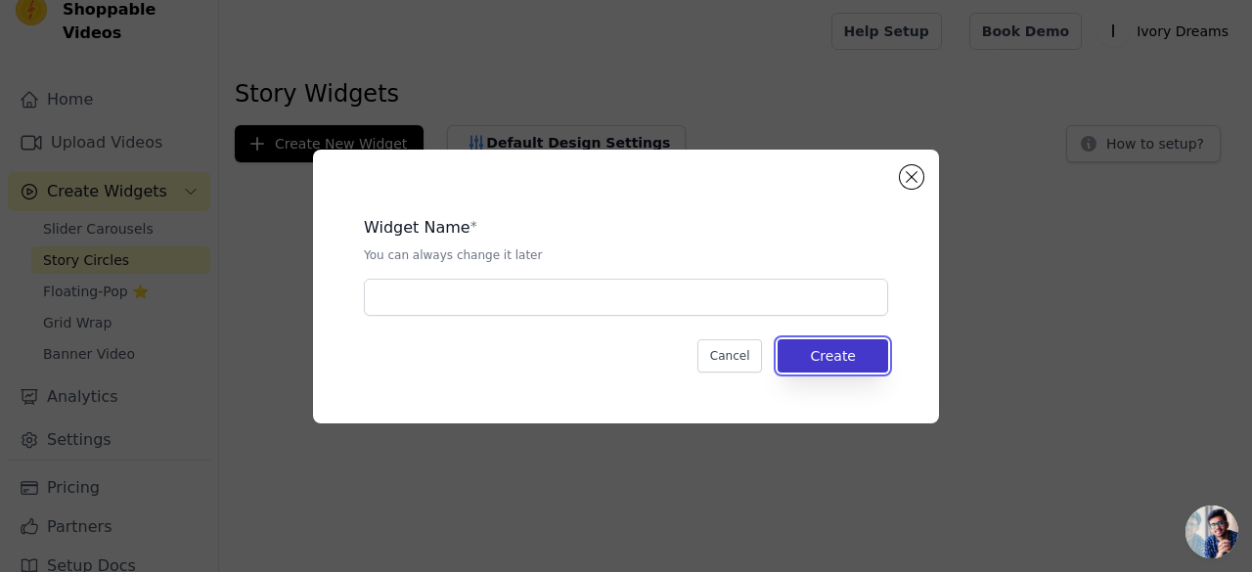
click at [820, 357] on button "Create" at bounding box center [833, 356] width 111 height 33
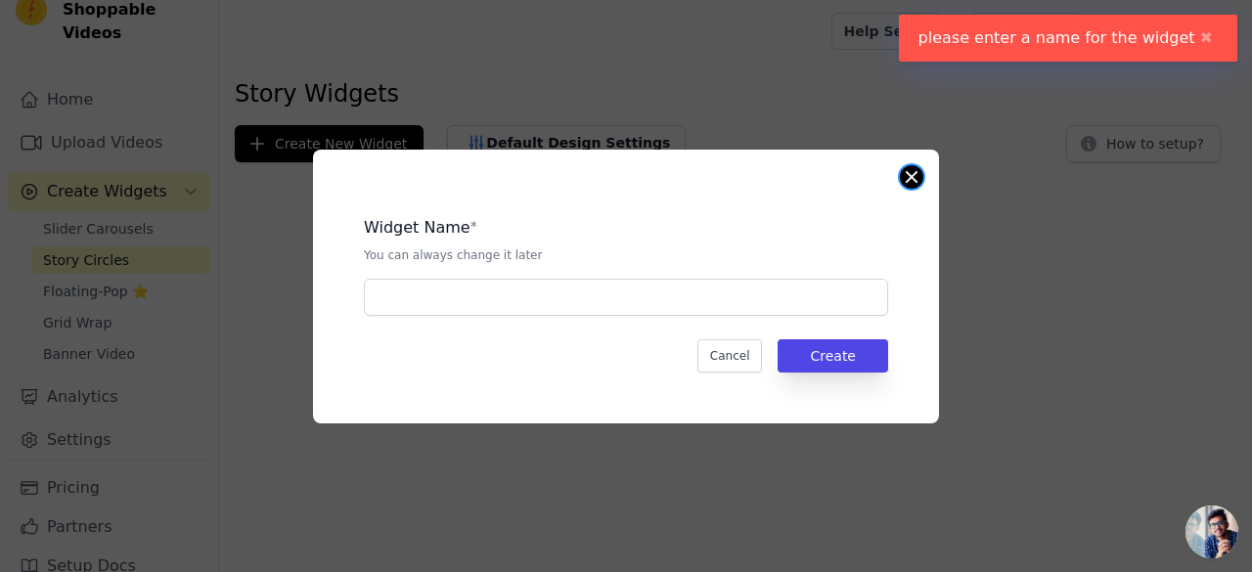
click at [914, 187] on button "Close modal" at bounding box center [911, 176] width 23 height 23
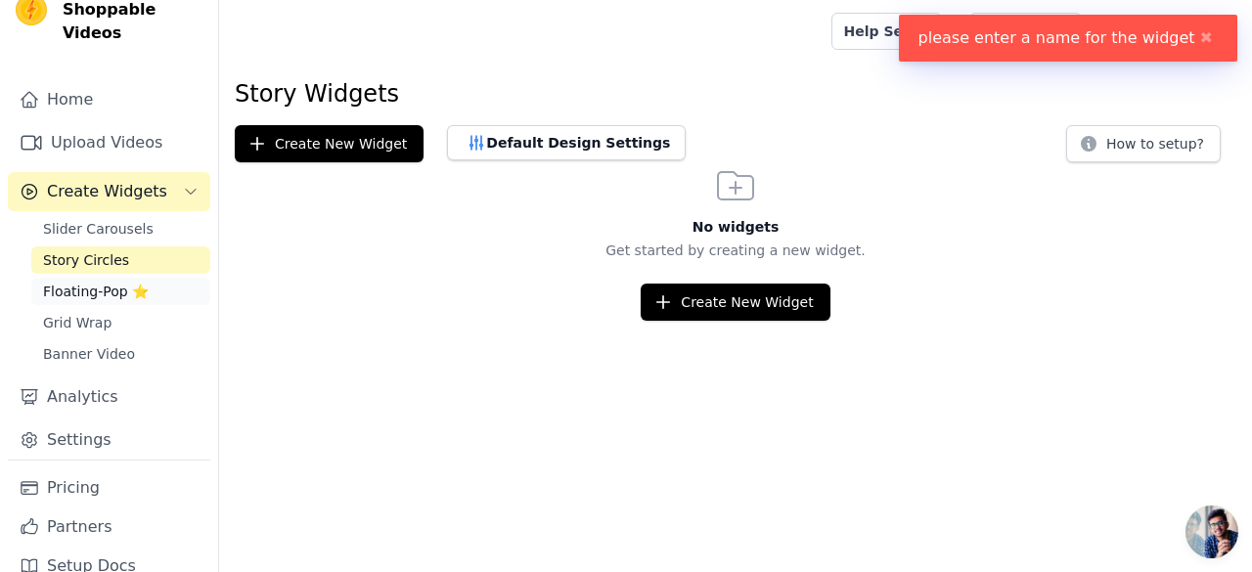
click at [115, 282] on span "Floating-Pop ⭐" at bounding box center [96, 292] width 106 height 20
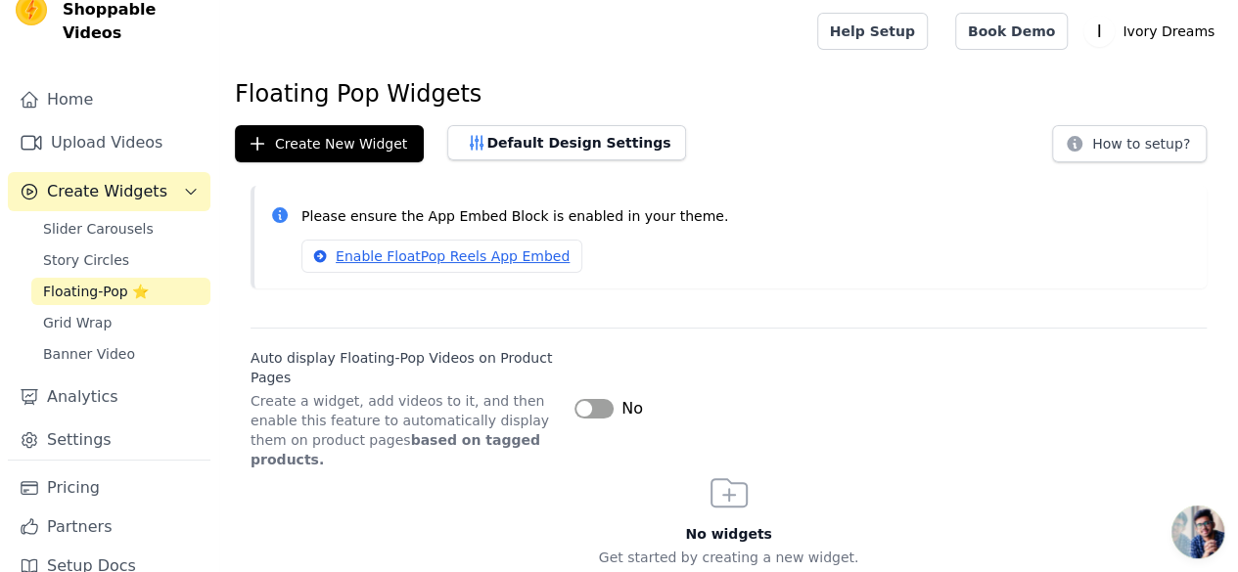
click at [581, 399] on button "Label" at bounding box center [593, 409] width 39 height 20
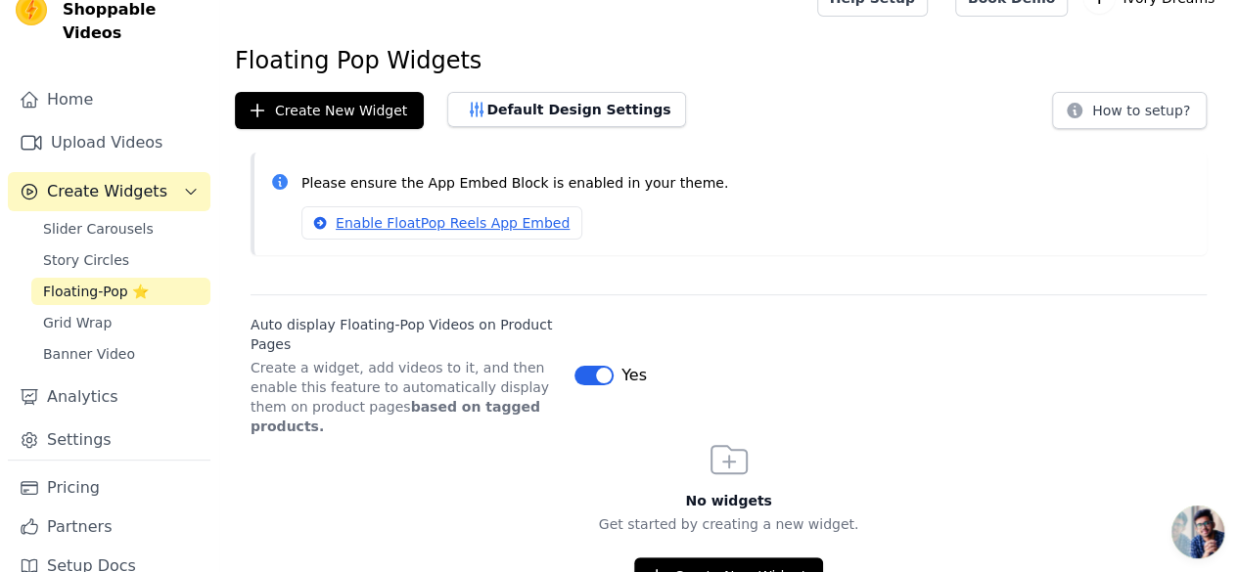
scroll to position [32, 0]
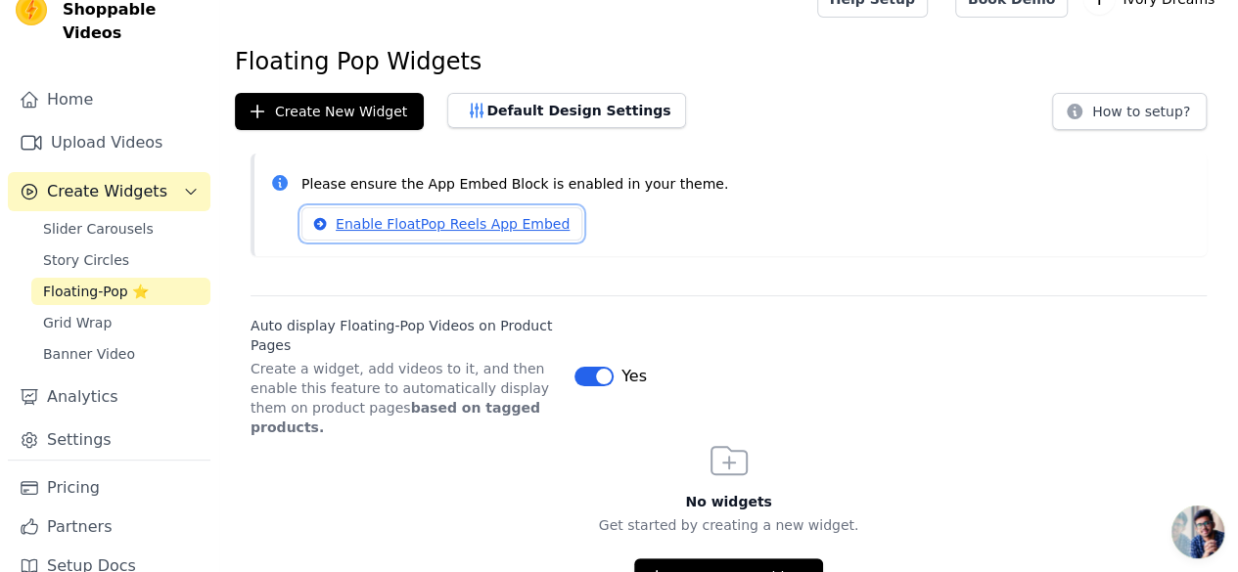
click at [487, 220] on link "Enable FloatPop Reels App Embed" at bounding box center [441, 223] width 281 height 33
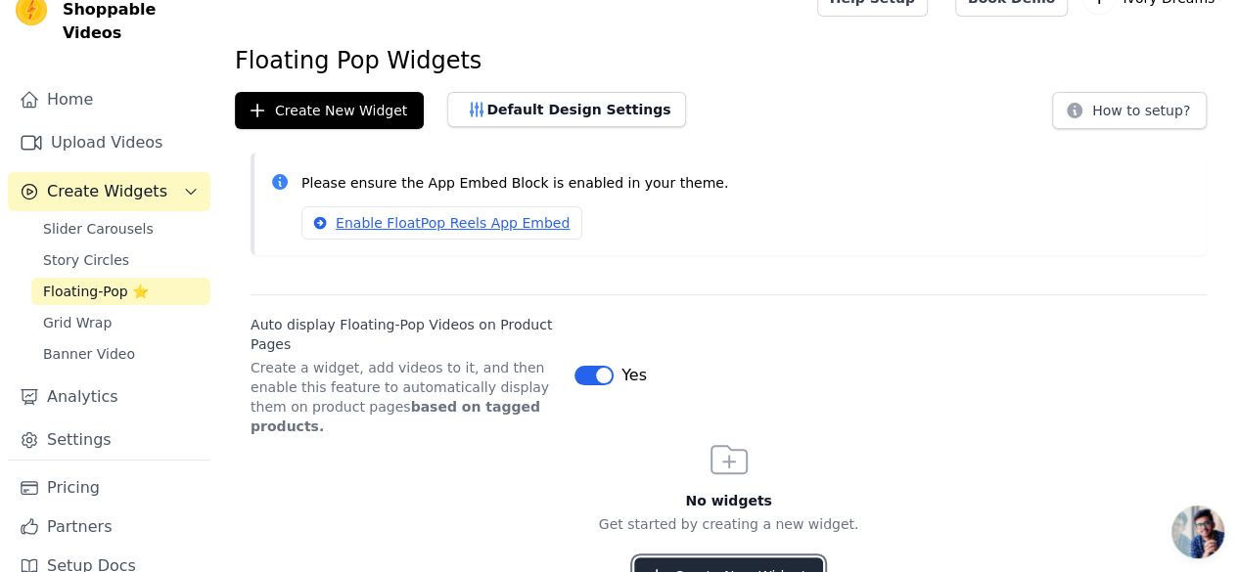
click at [691, 558] on button "Create New Widget" at bounding box center [728, 576] width 189 height 37
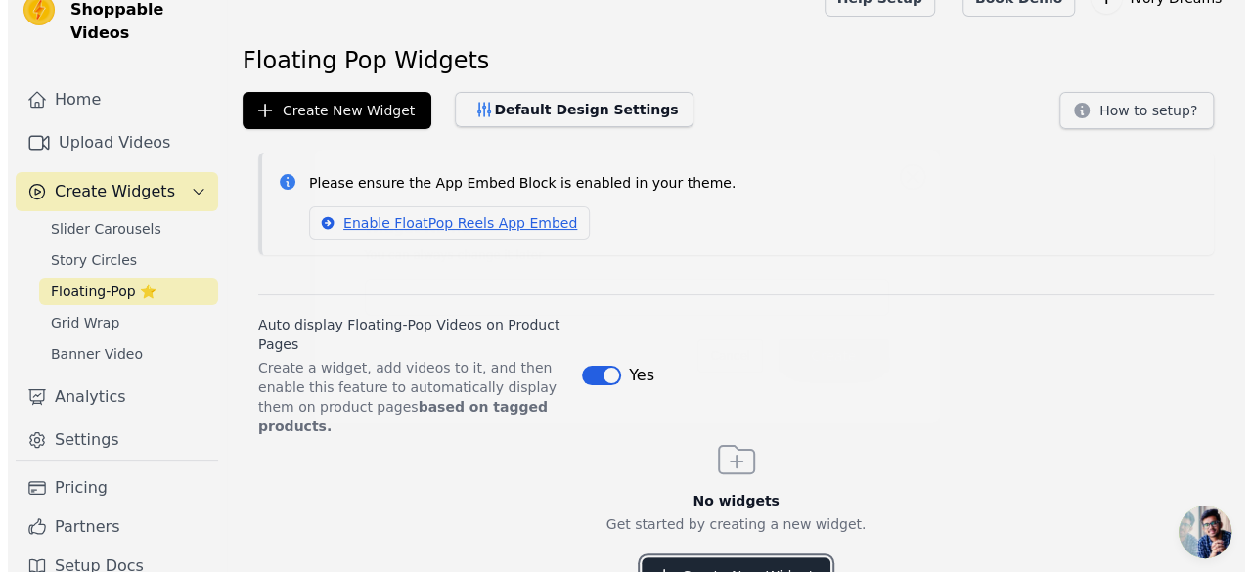
scroll to position [0, 0]
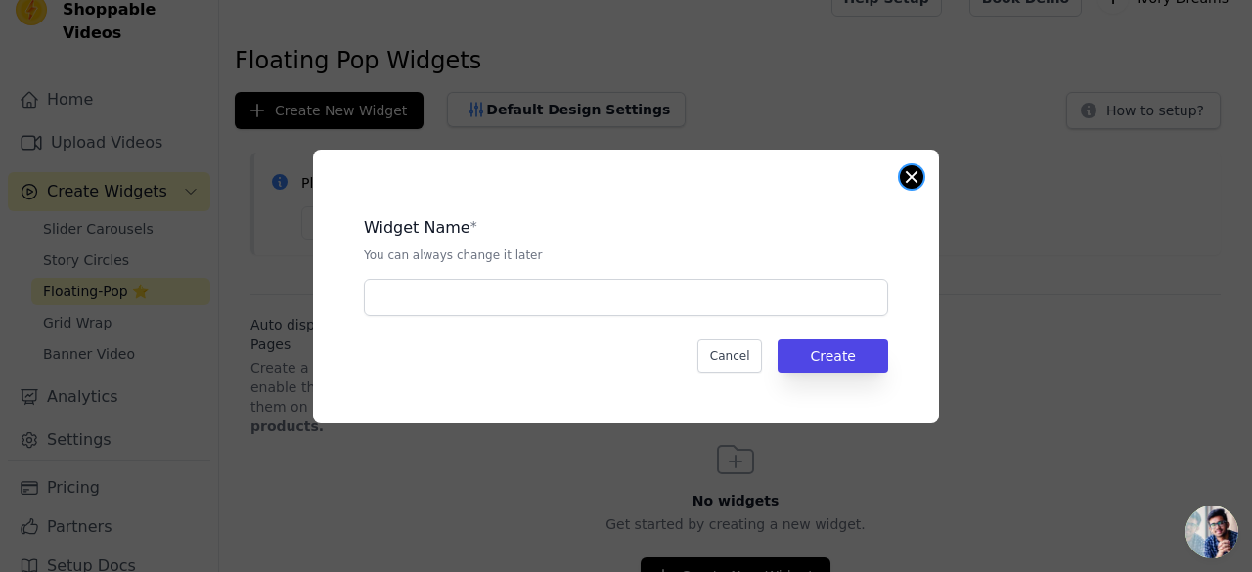
click at [909, 183] on button "Close modal" at bounding box center [911, 176] width 23 height 23
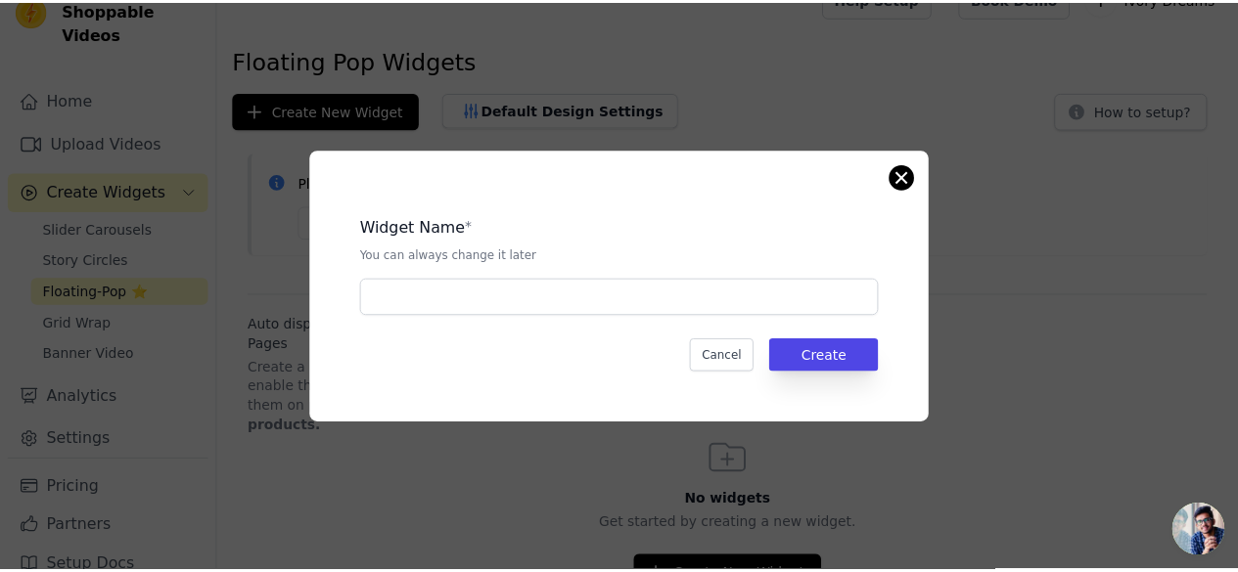
scroll to position [33, 0]
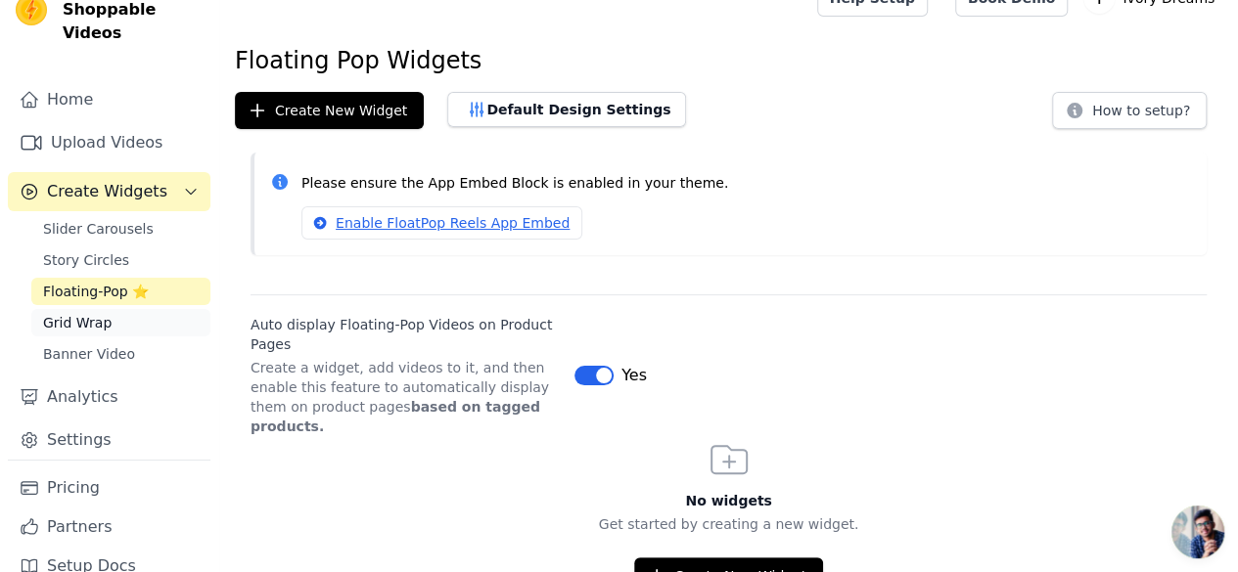
click at [97, 313] on span "Grid Wrap" at bounding box center [77, 323] width 68 height 20
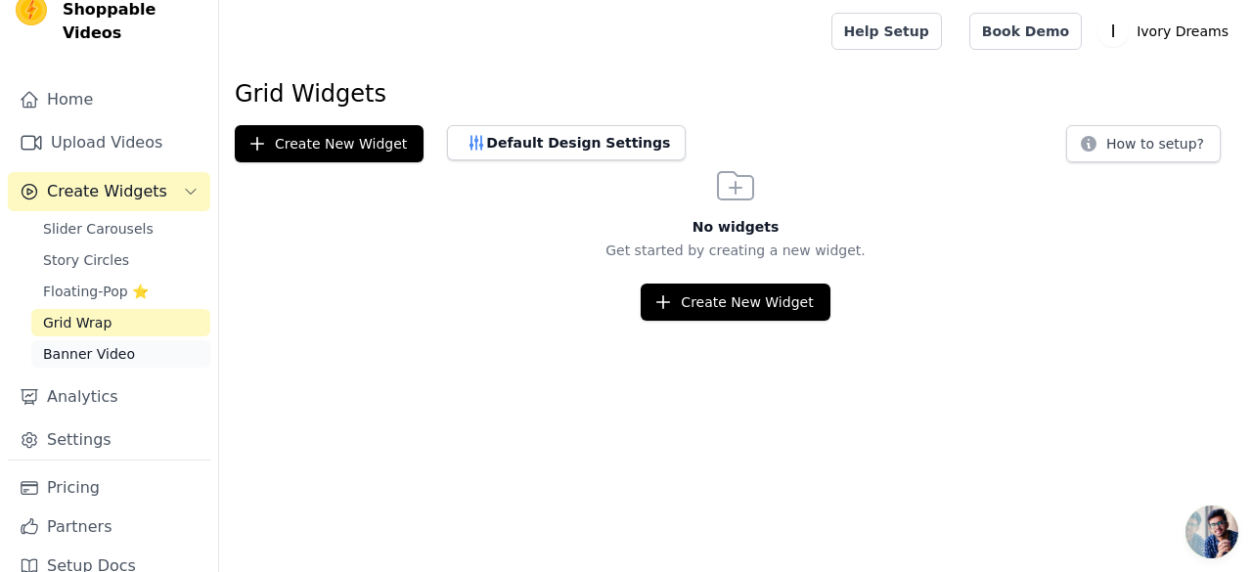
click at [99, 344] on span "Banner Video" at bounding box center [89, 354] width 92 height 20
